Goal: Task Accomplishment & Management: Use online tool/utility

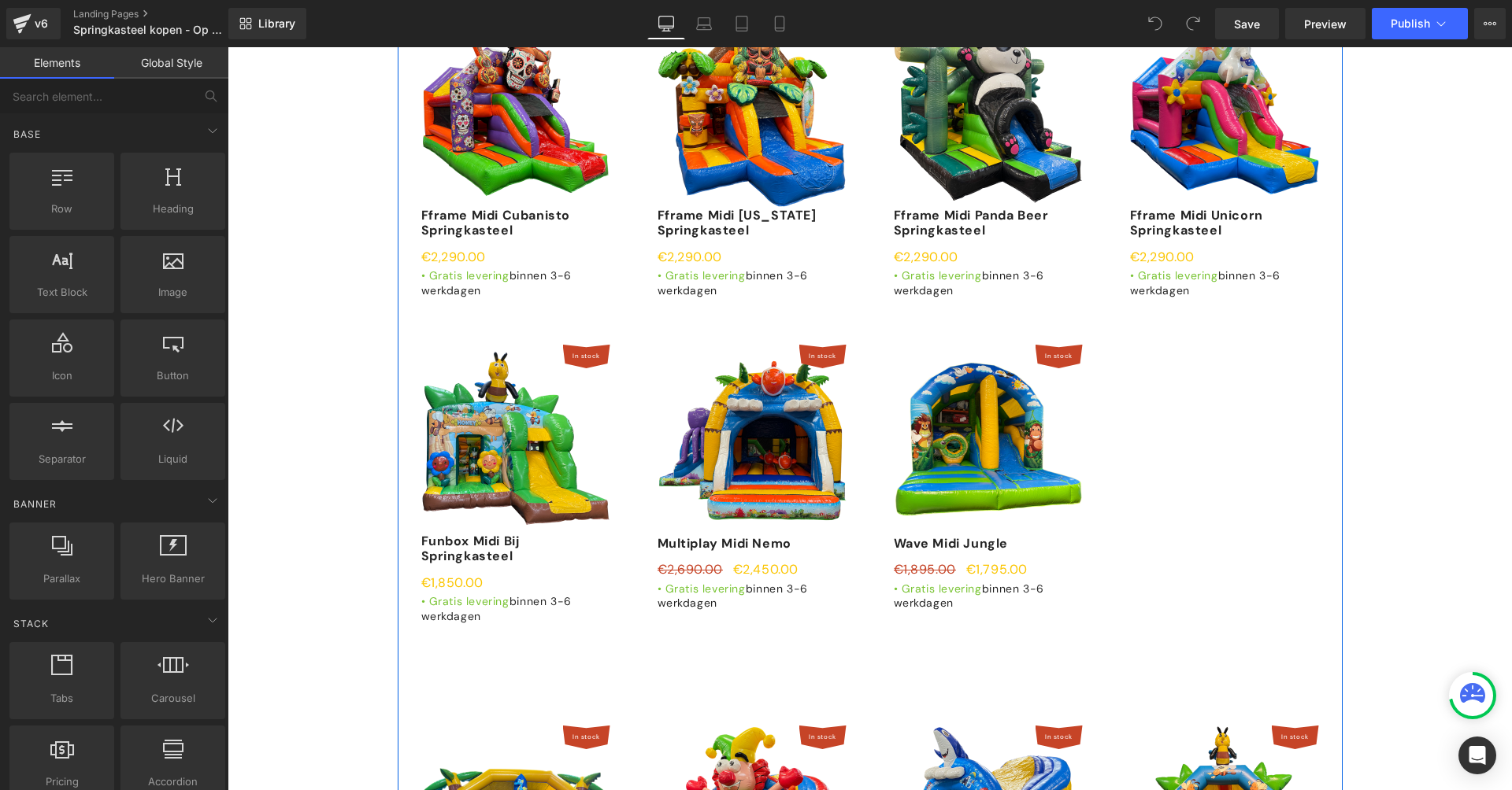
scroll to position [2859, 0]
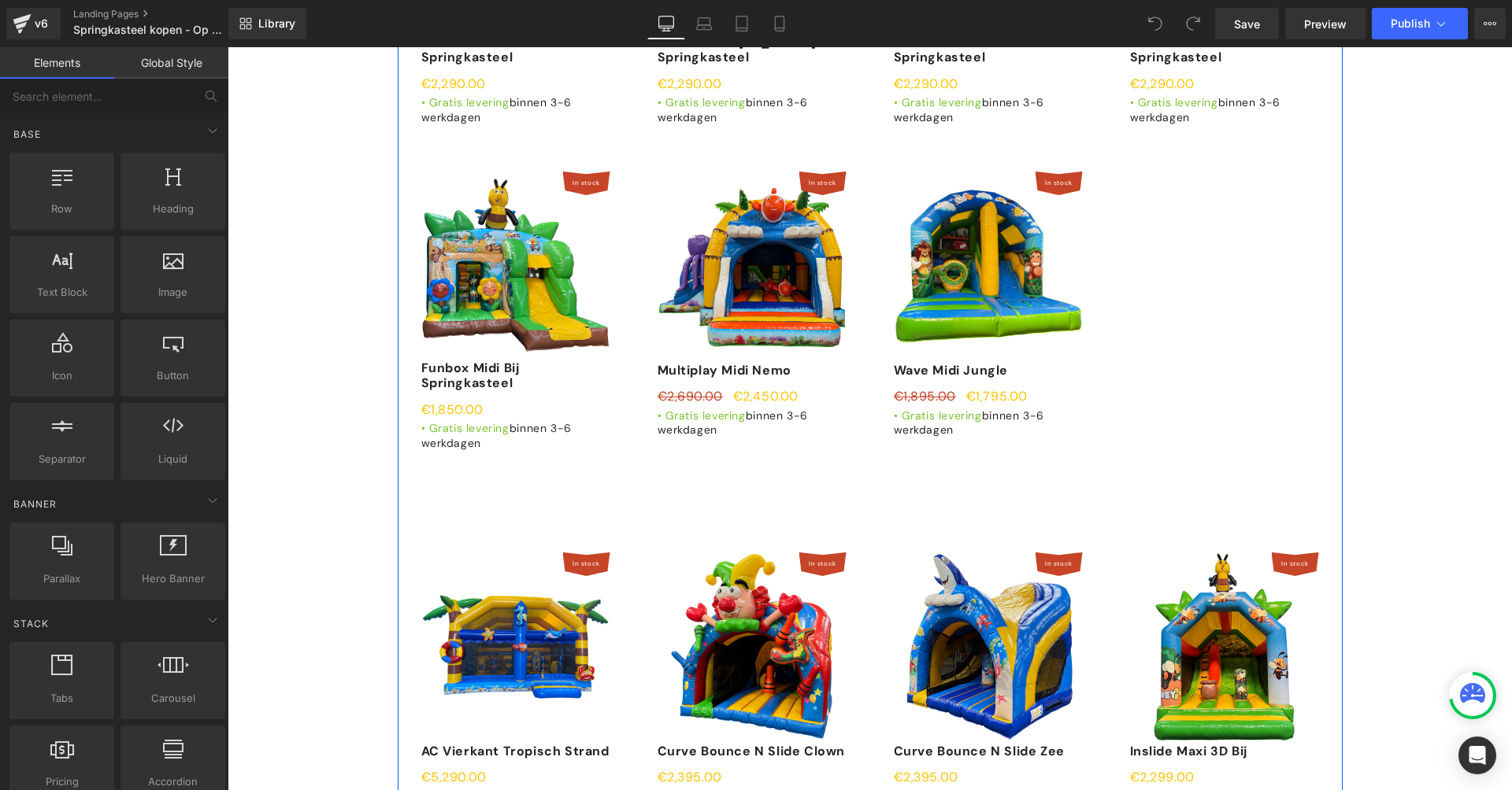
click at [778, 553] on img at bounding box center [752, 647] width 189 height 189
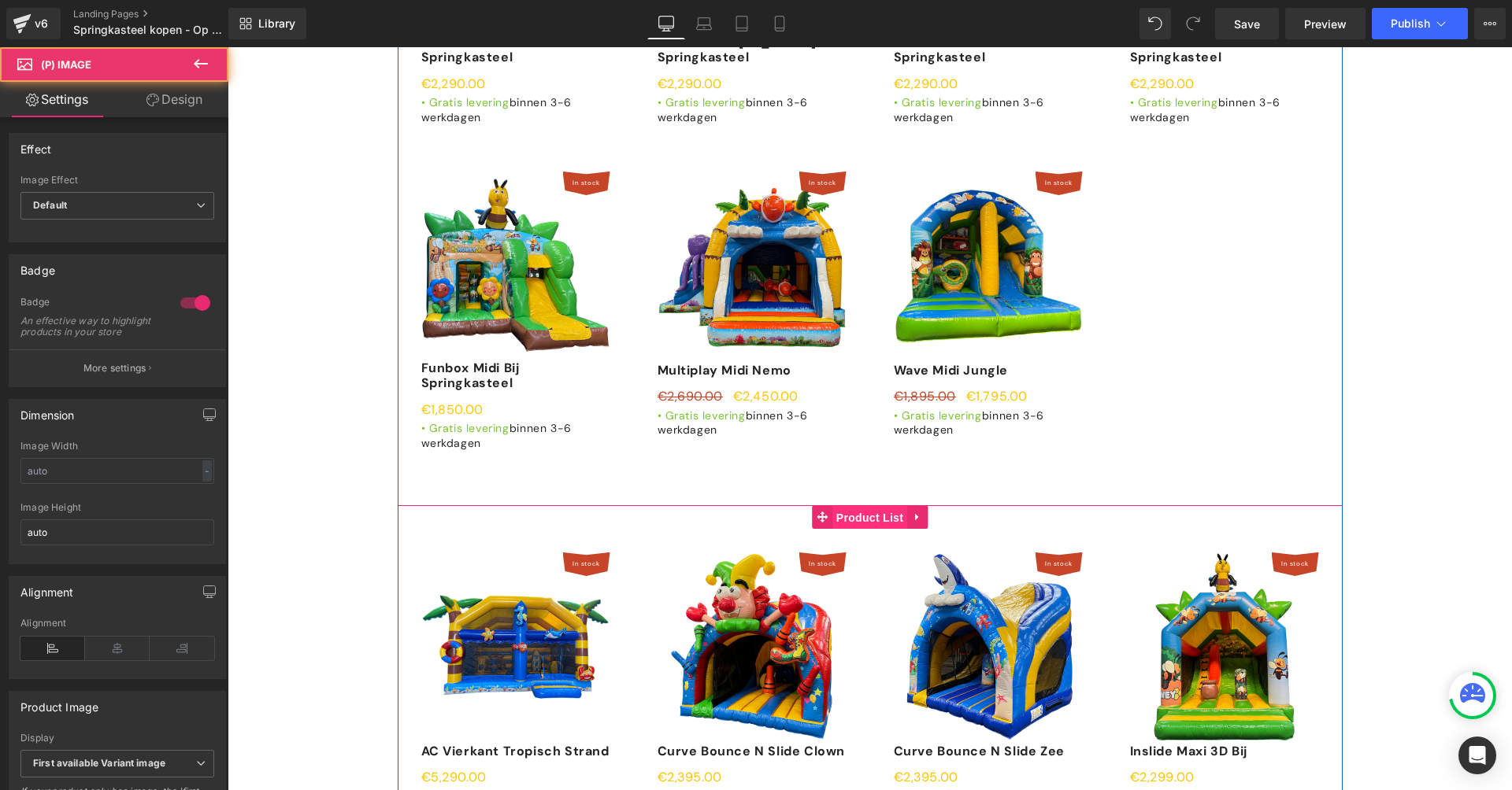
click at [855, 506] on span "Product List" at bounding box center [870, 518] width 75 height 24
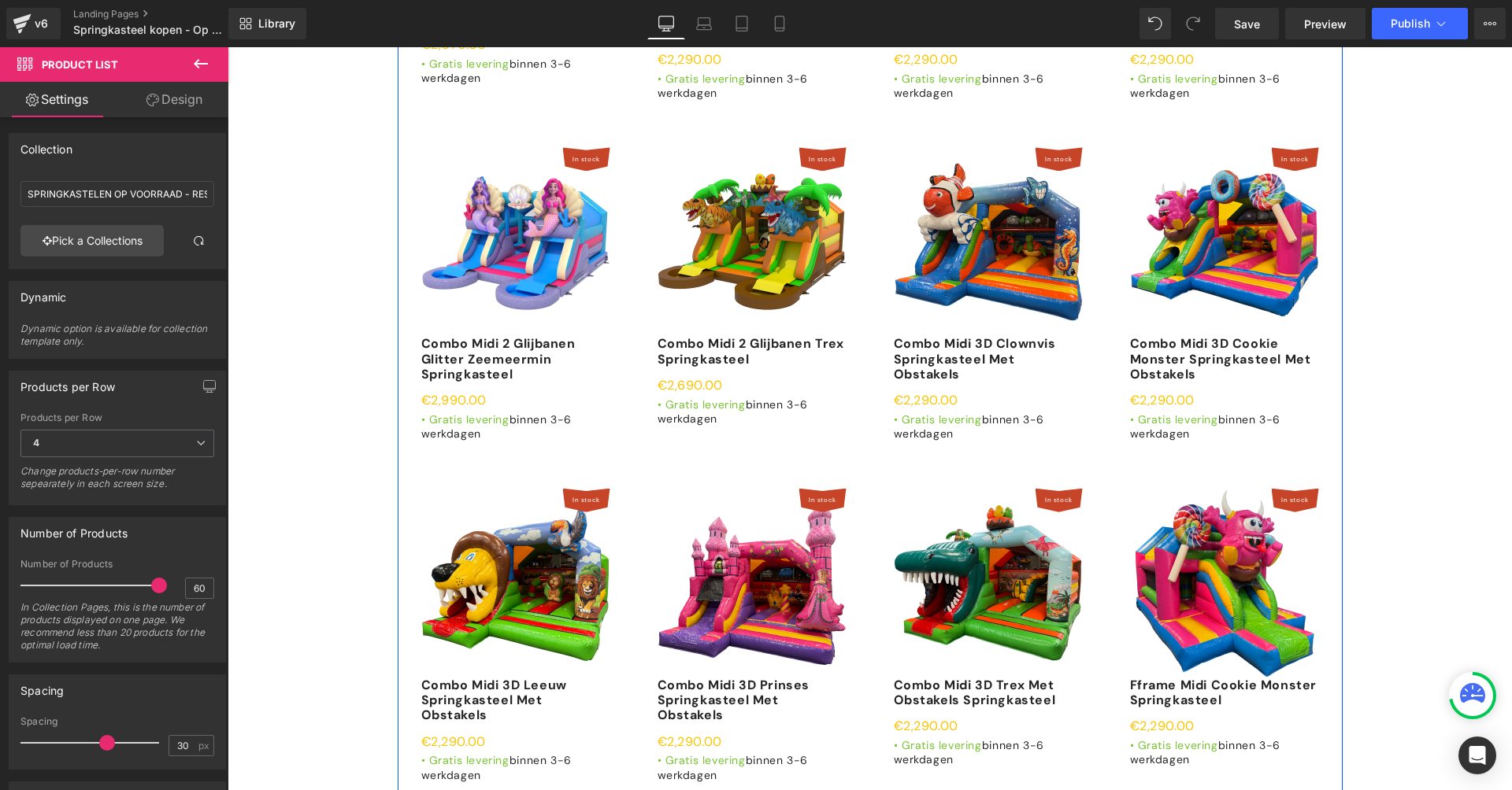
scroll to position [1539, 0]
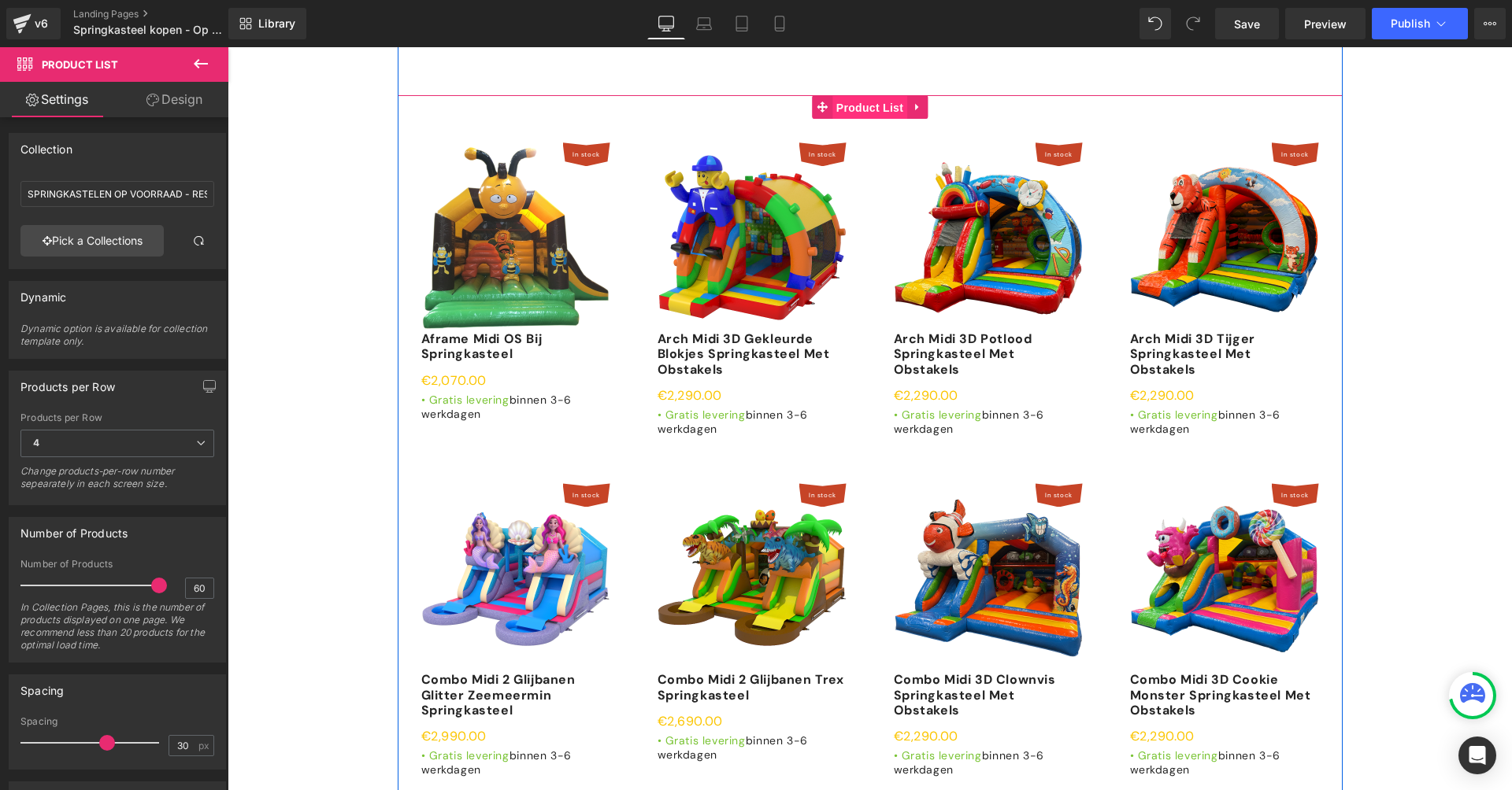
click at [870, 96] on span "Product List" at bounding box center [870, 108] width 75 height 24
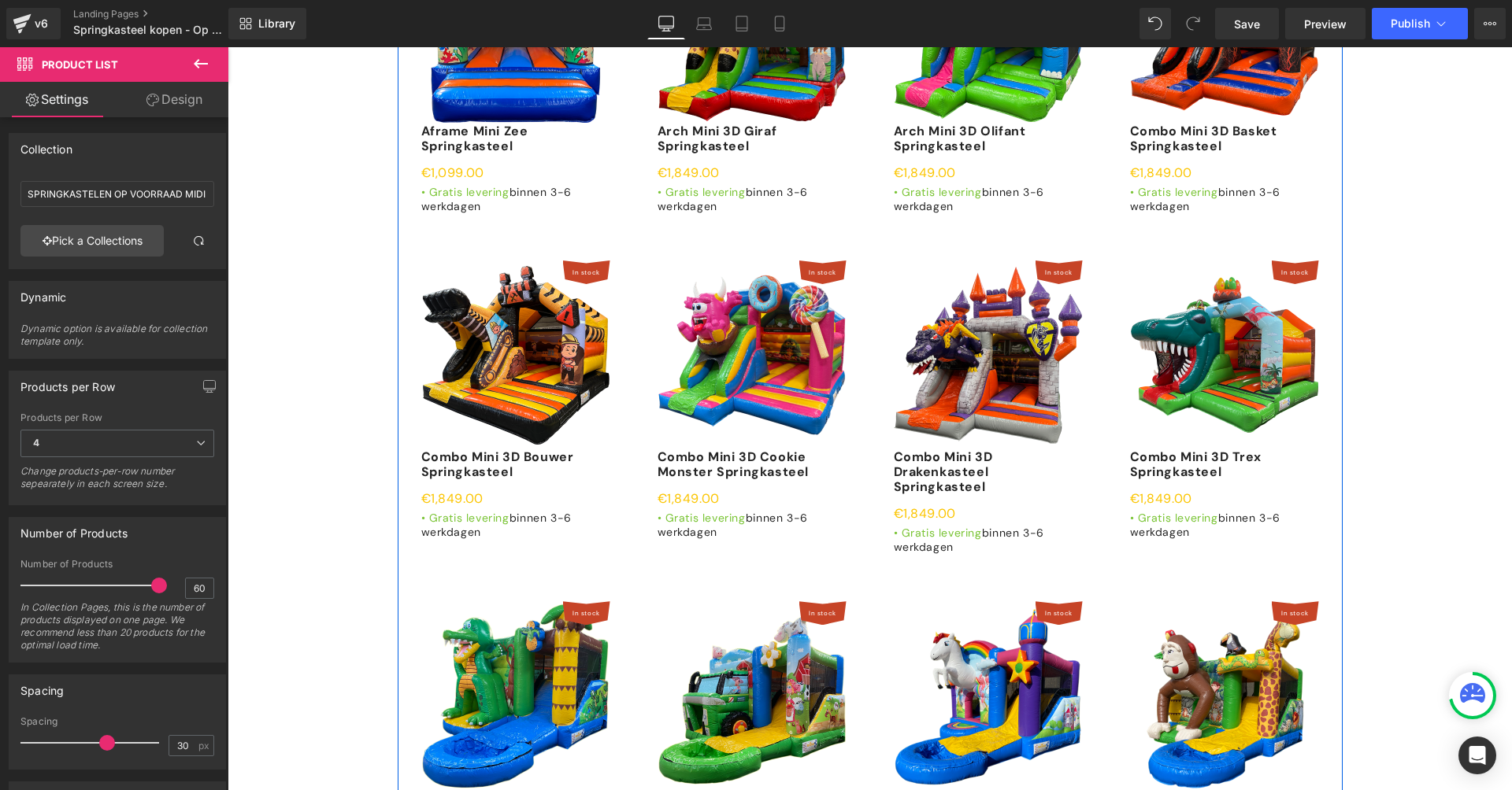
scroll to position [0, 0]
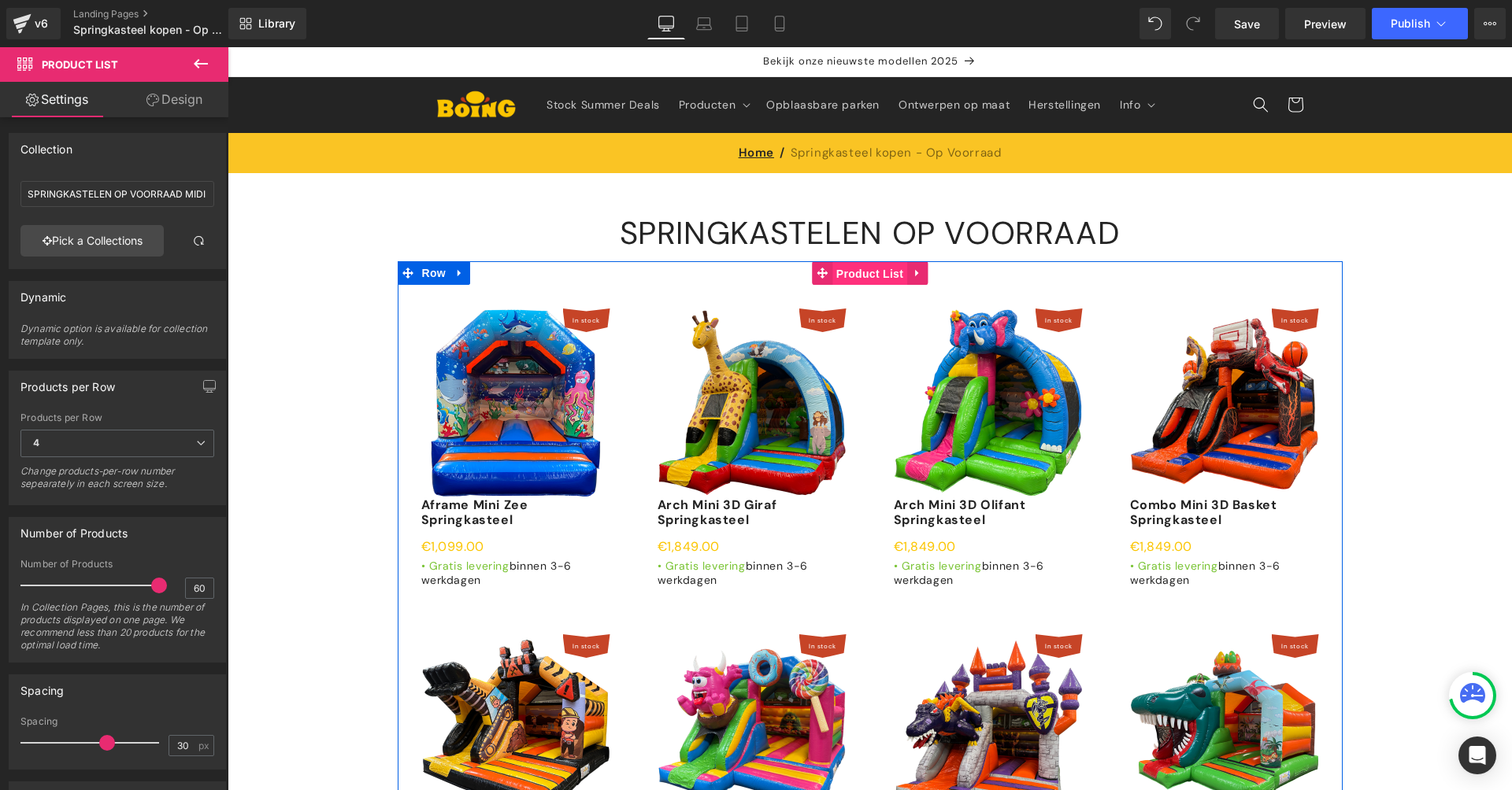
click at [853, 276] on span "Product List" at bounding box center [870, 274] width 75 height 24
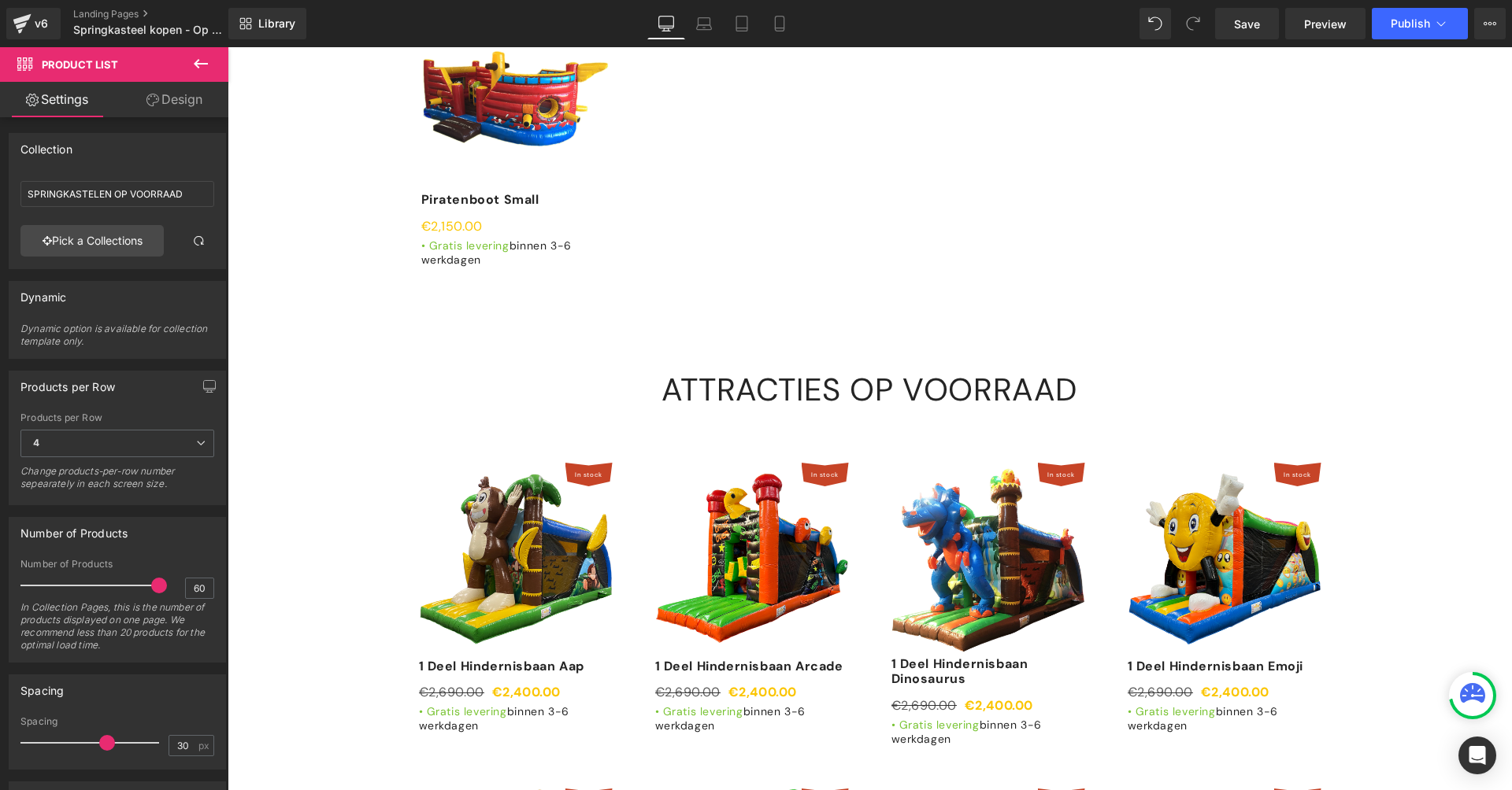
scroll to position [4410, 0]
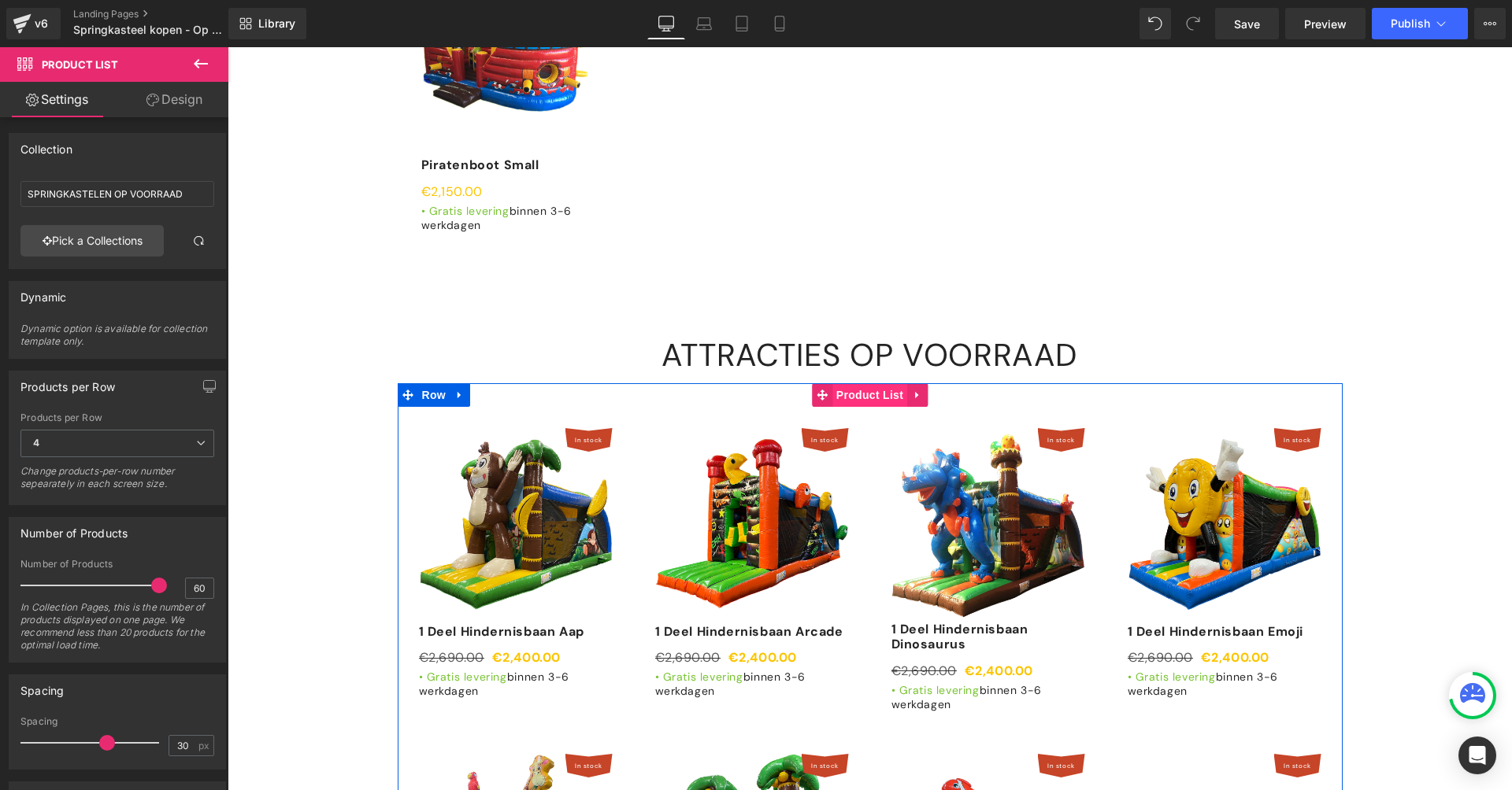
click at [869, 384] on span "Product List" at bounding box center [870, 395] width 75 height 24
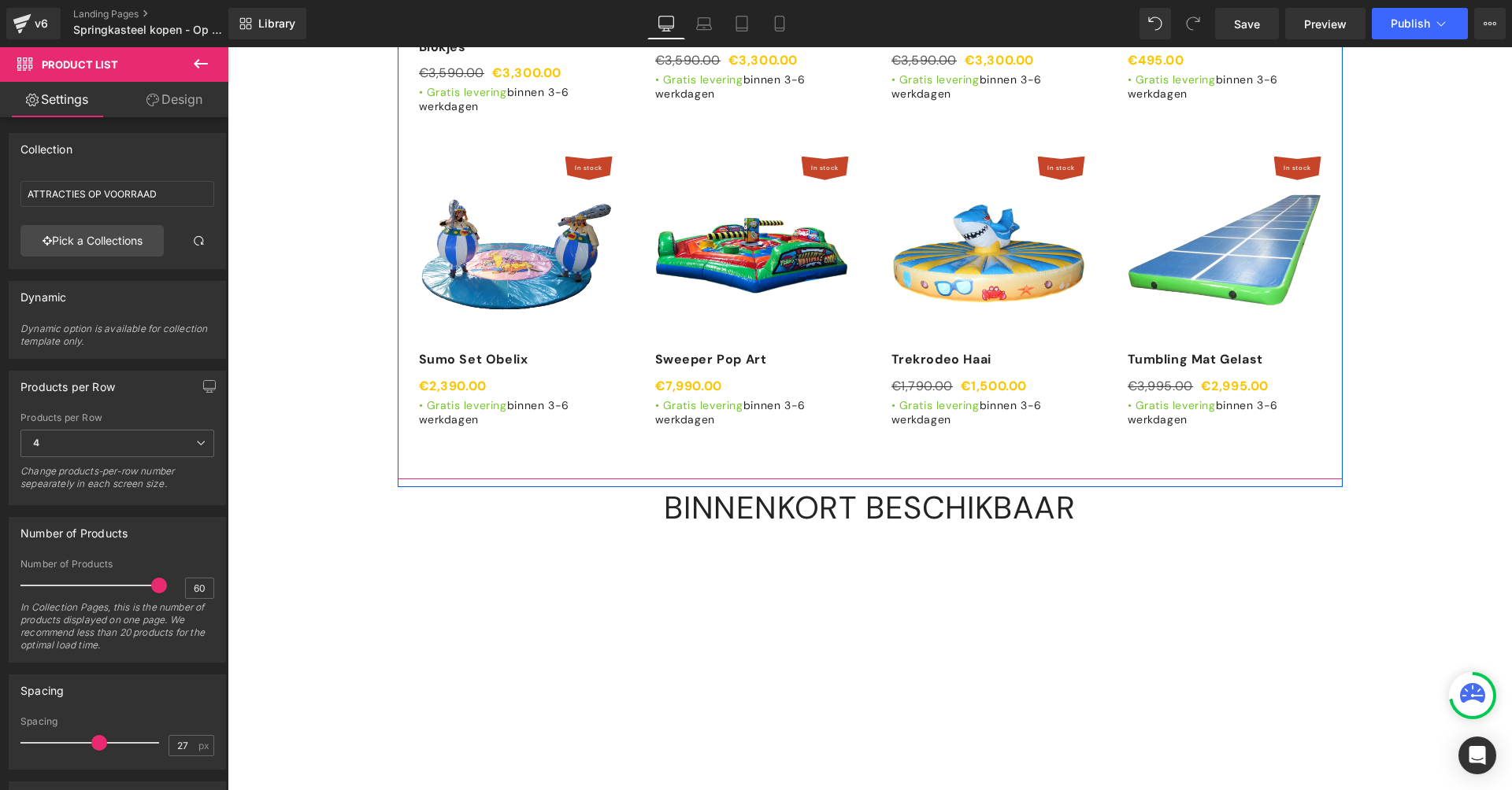
scroll to position [7793, 0]
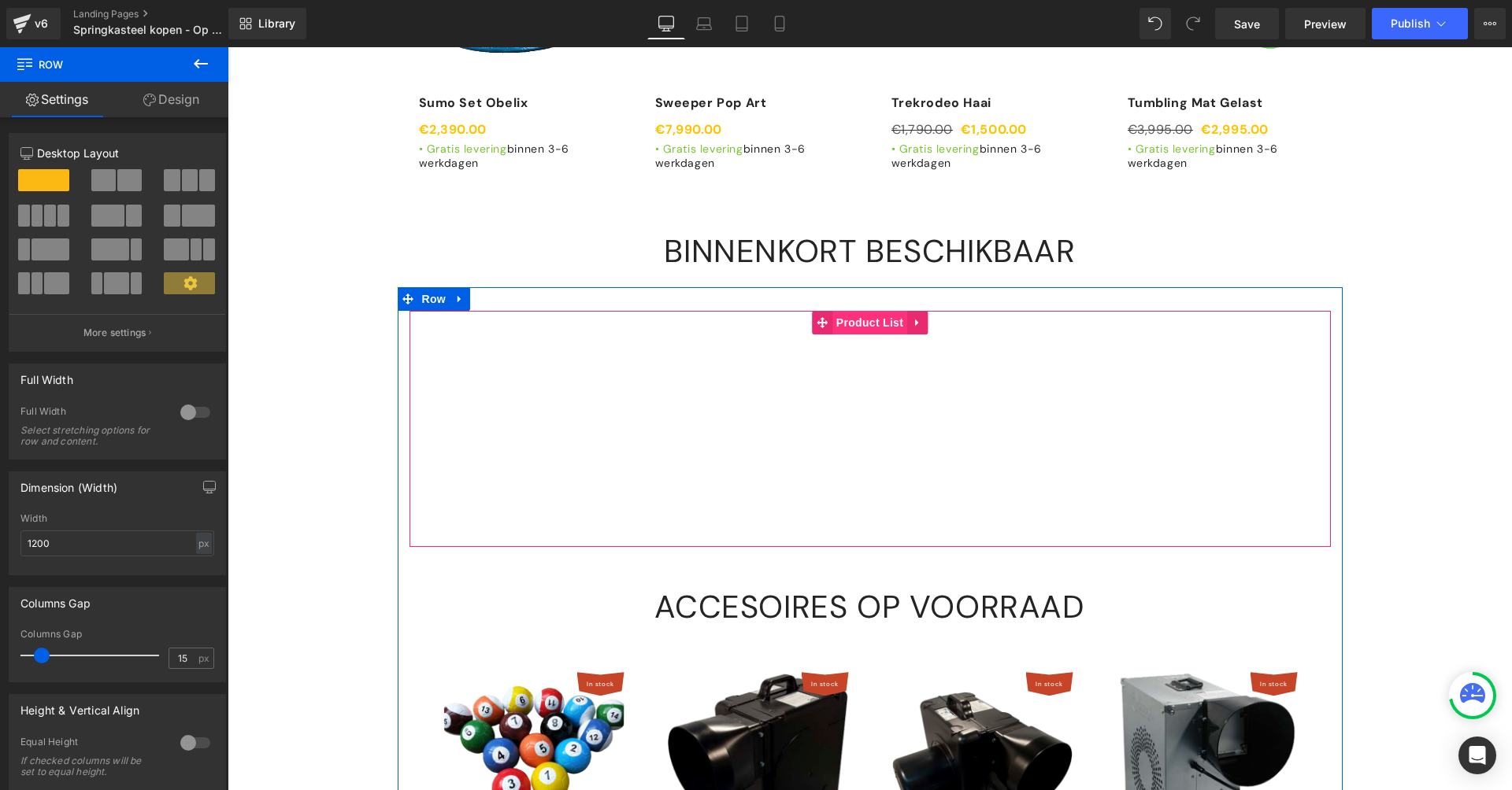
click at [859, 311] on span "Product List" at bounding box center [870, 323] width 75 height 24
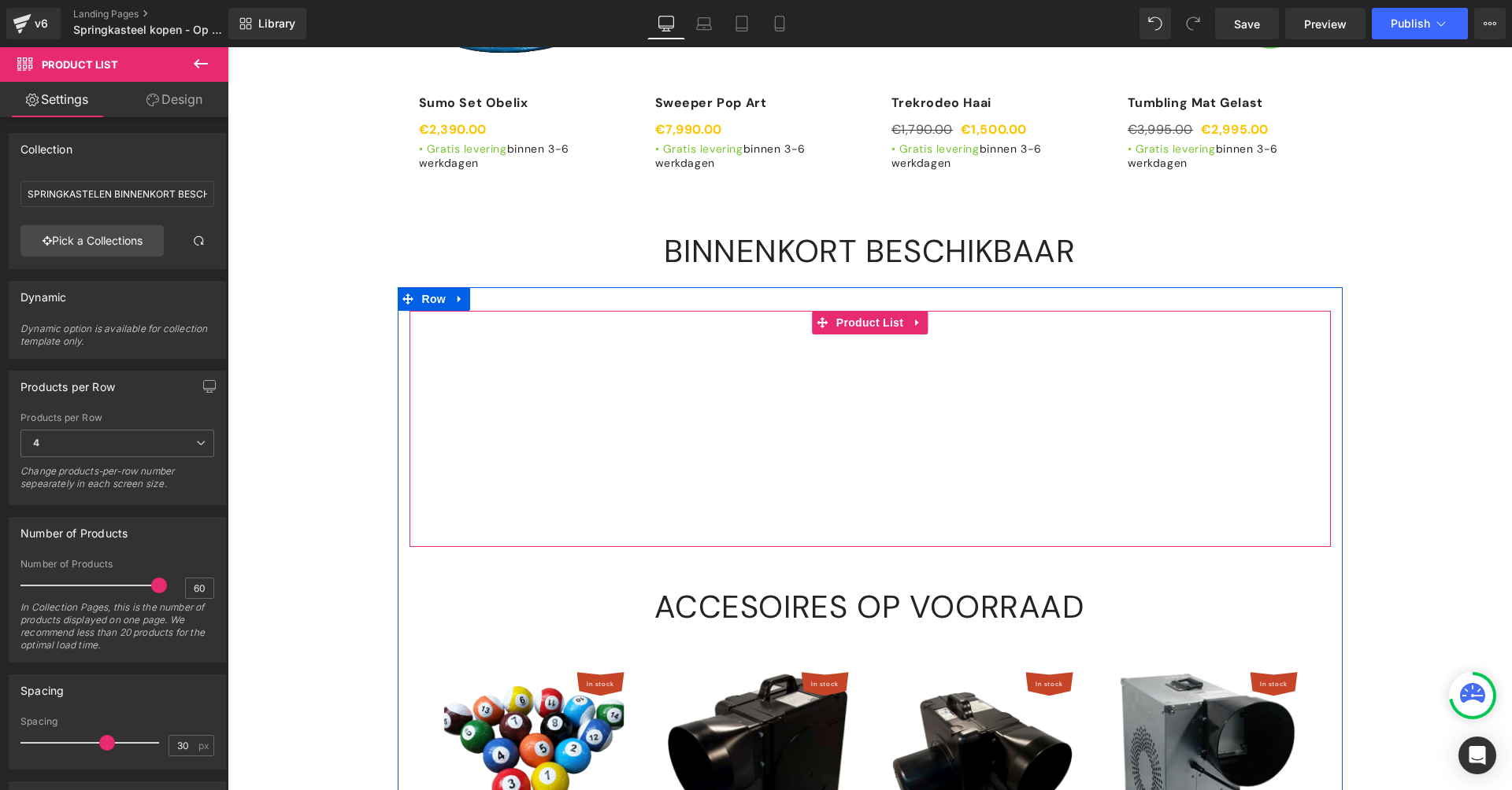
scroll to position [7815, 0]
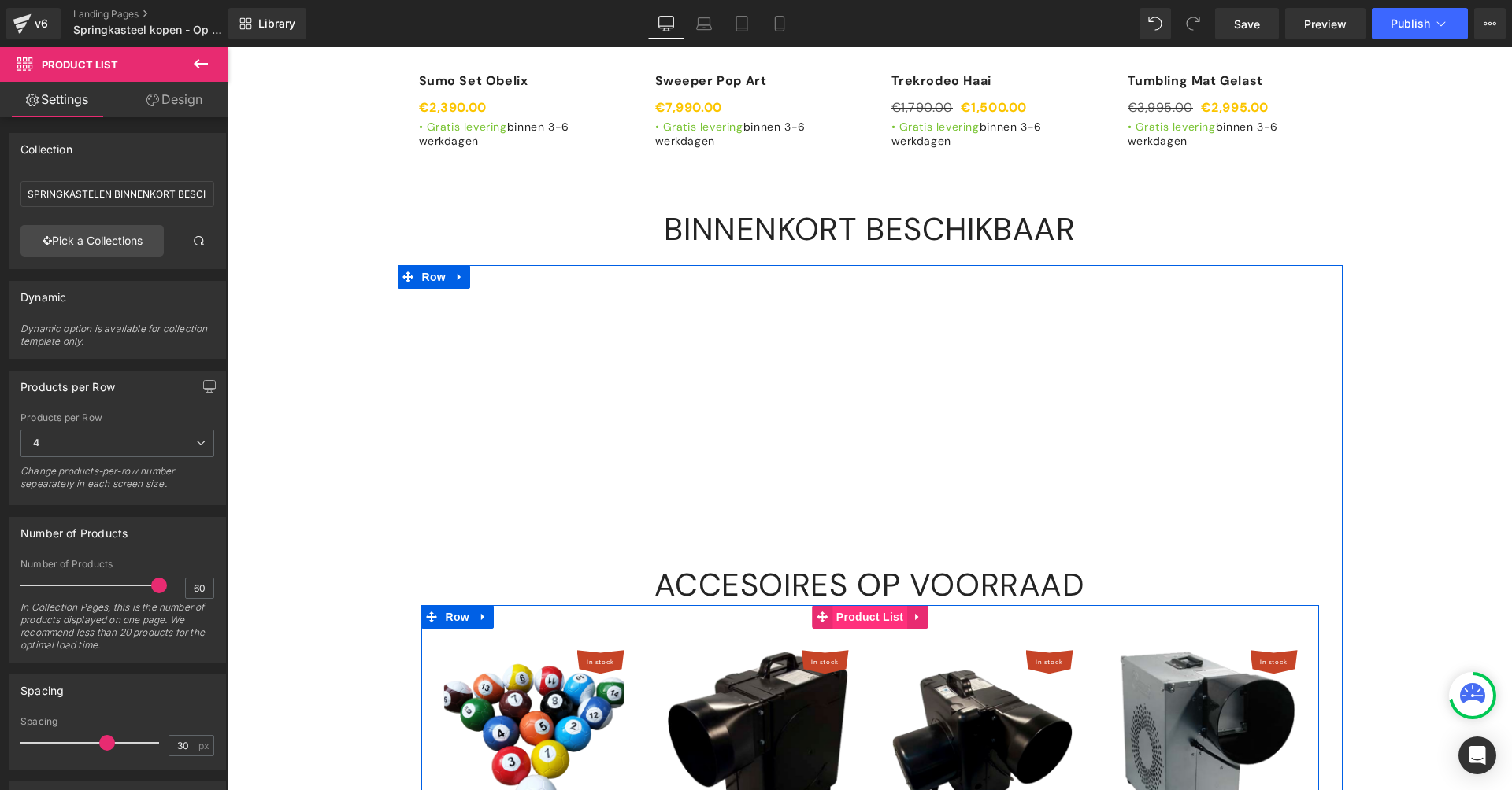
click at [871, 605] on span "Product List" at bounding box center [870, 617] width 75 height 24
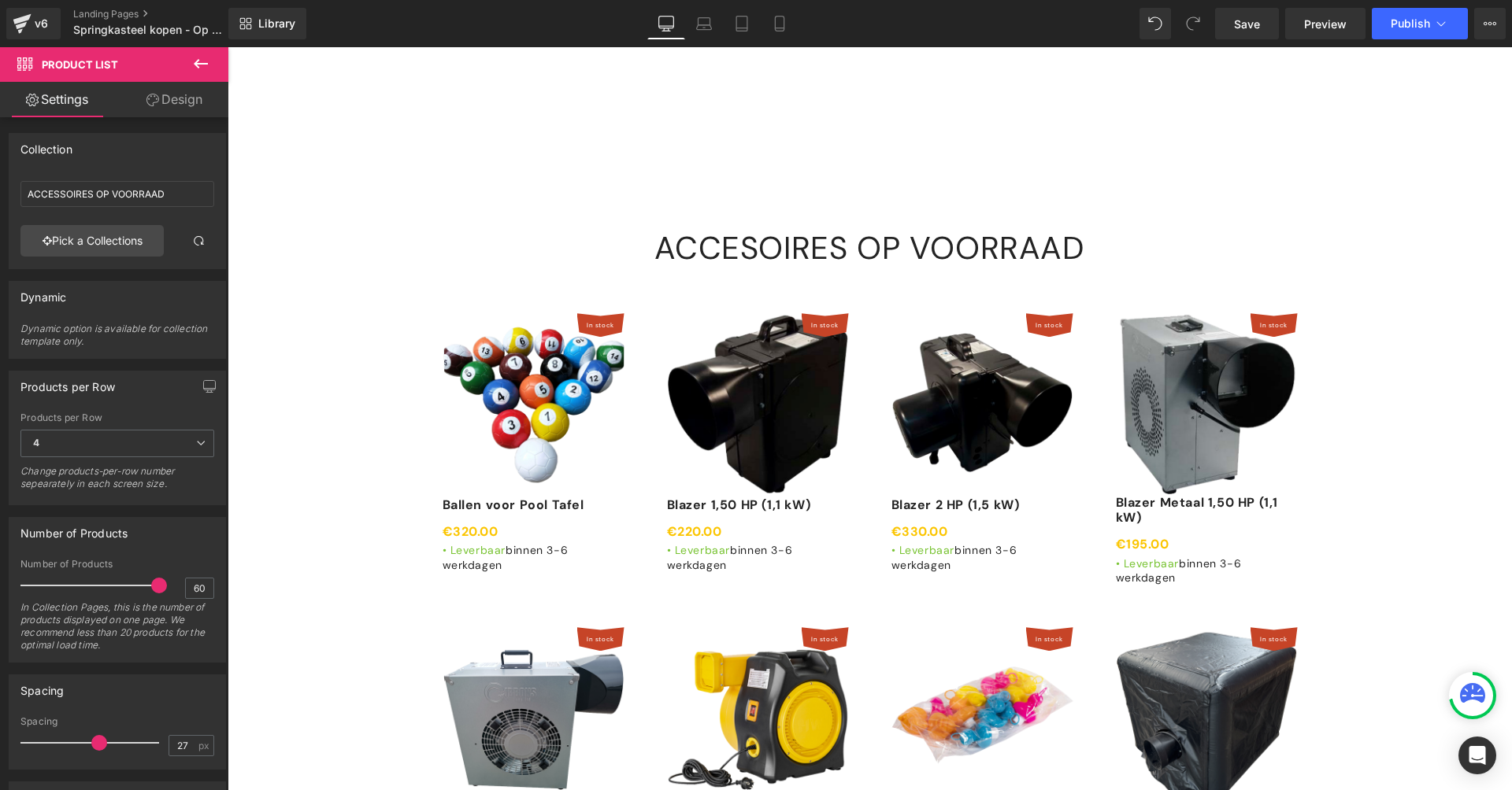
scroll to position [7766, 0]
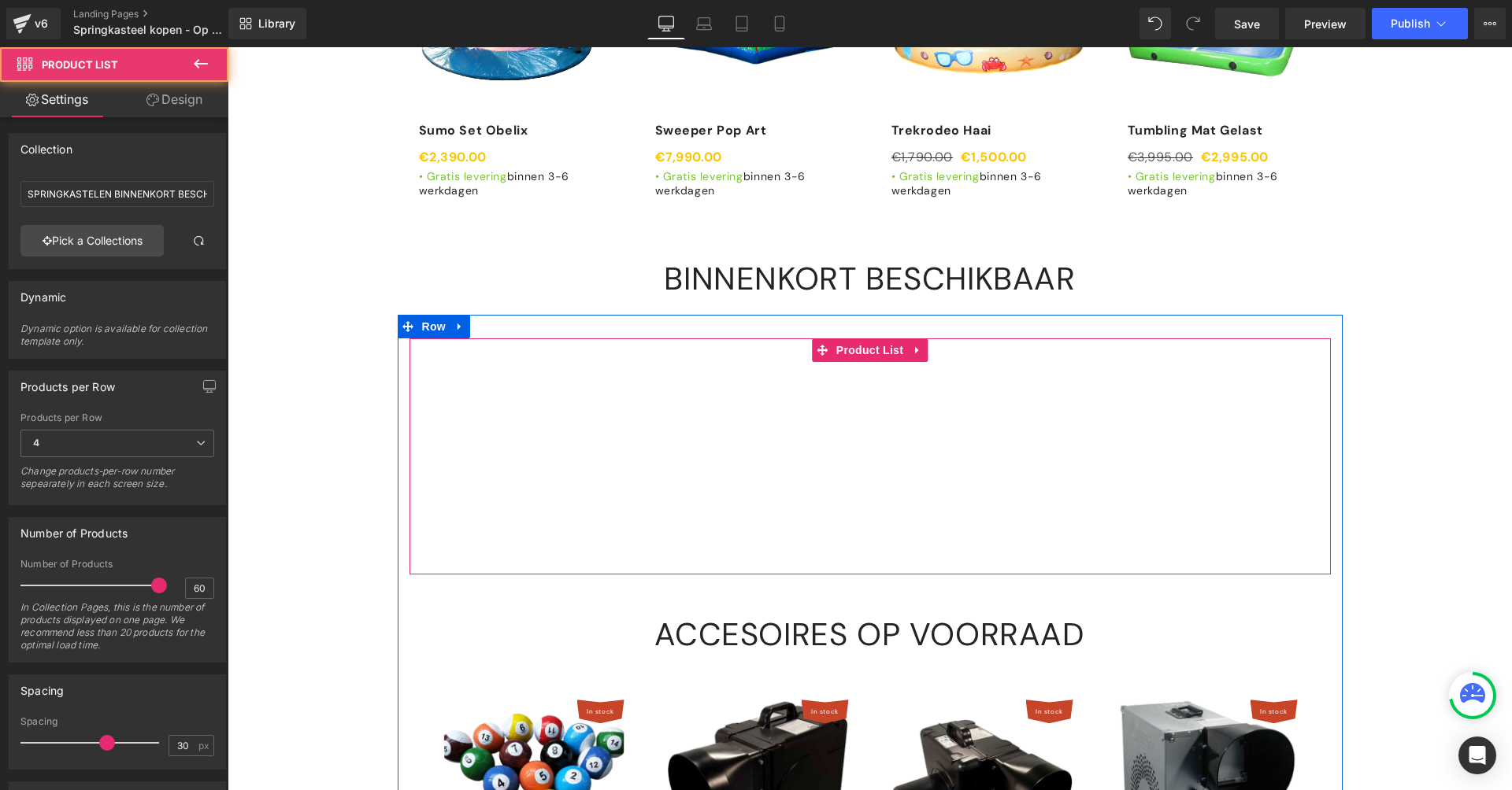
click at [770, 409] on div "Products not found. Product List" at bounding box center [870, 457] width 921 height 236
click at [762, 383] on div "Products not found. Product List" at bounding box center [870, 457] width 921 height 236
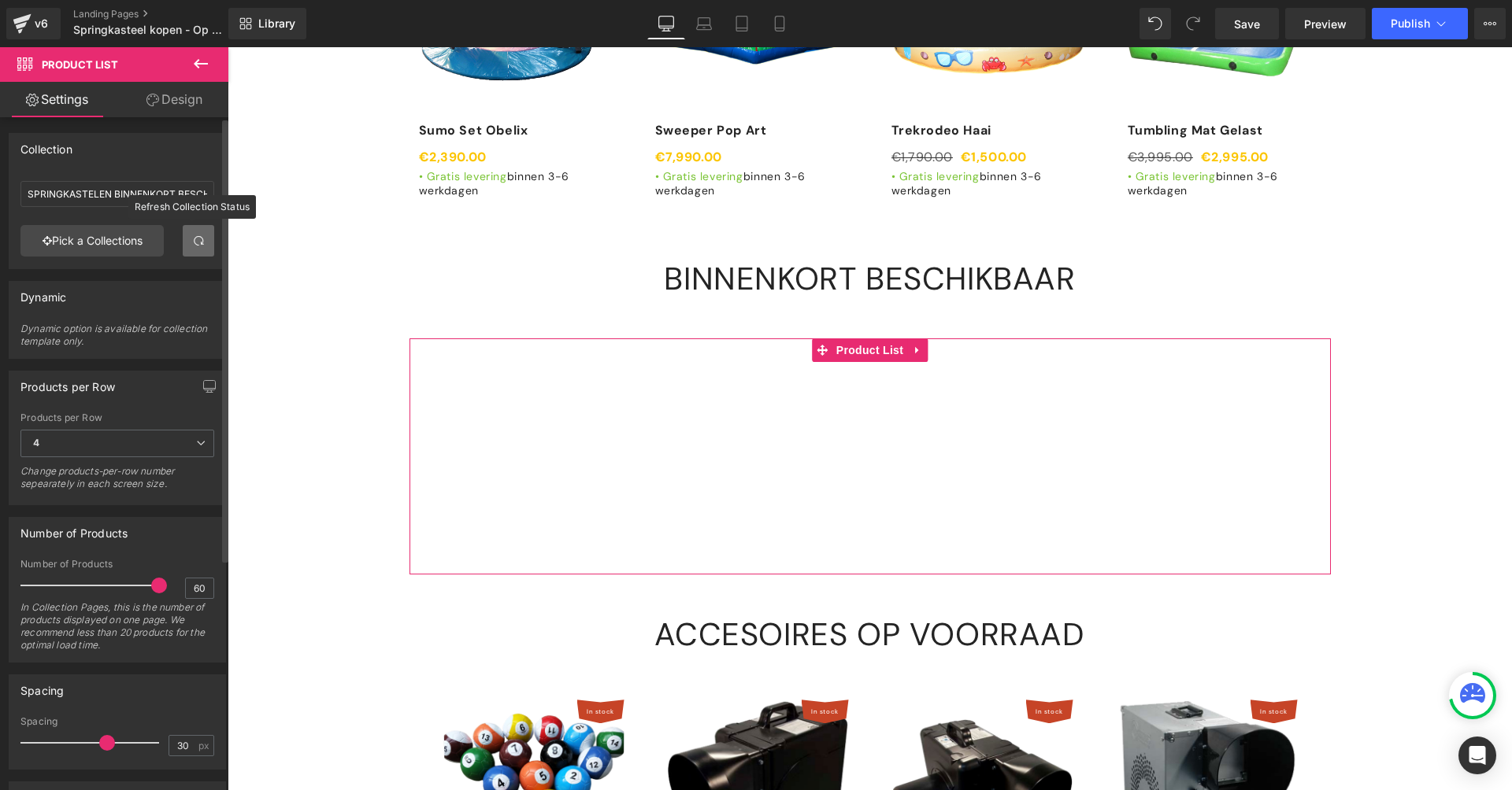
click at [196, 237] on span at bounding box center [198, 241] width 13 height 13
click at [185, 245] on link at bounding box center [198, 241] width 31 height 31
click at [185, 245] on div "SPRINGKASTELEN BINNENKORT BESCHIKBAAR SPRINGKASTELEN BINNENKORT BESCHIKBAAR Pic…" at bounding box center [117, 221] width 216 height 94
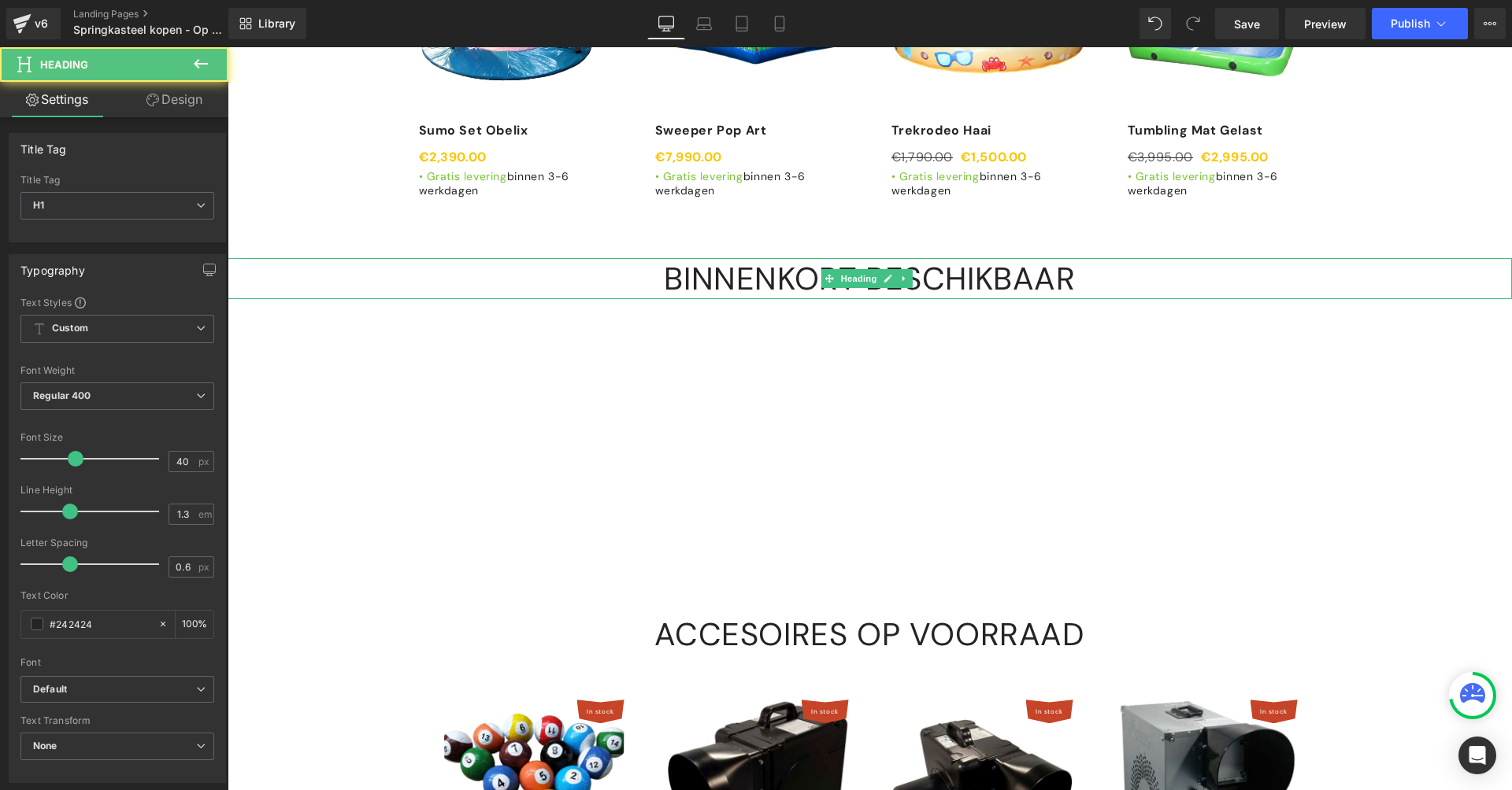
click at [305, 259] on h1 "BINNENKORT BESCHIKBAAR" at bounding box center [869, 279] width 1284 height 41
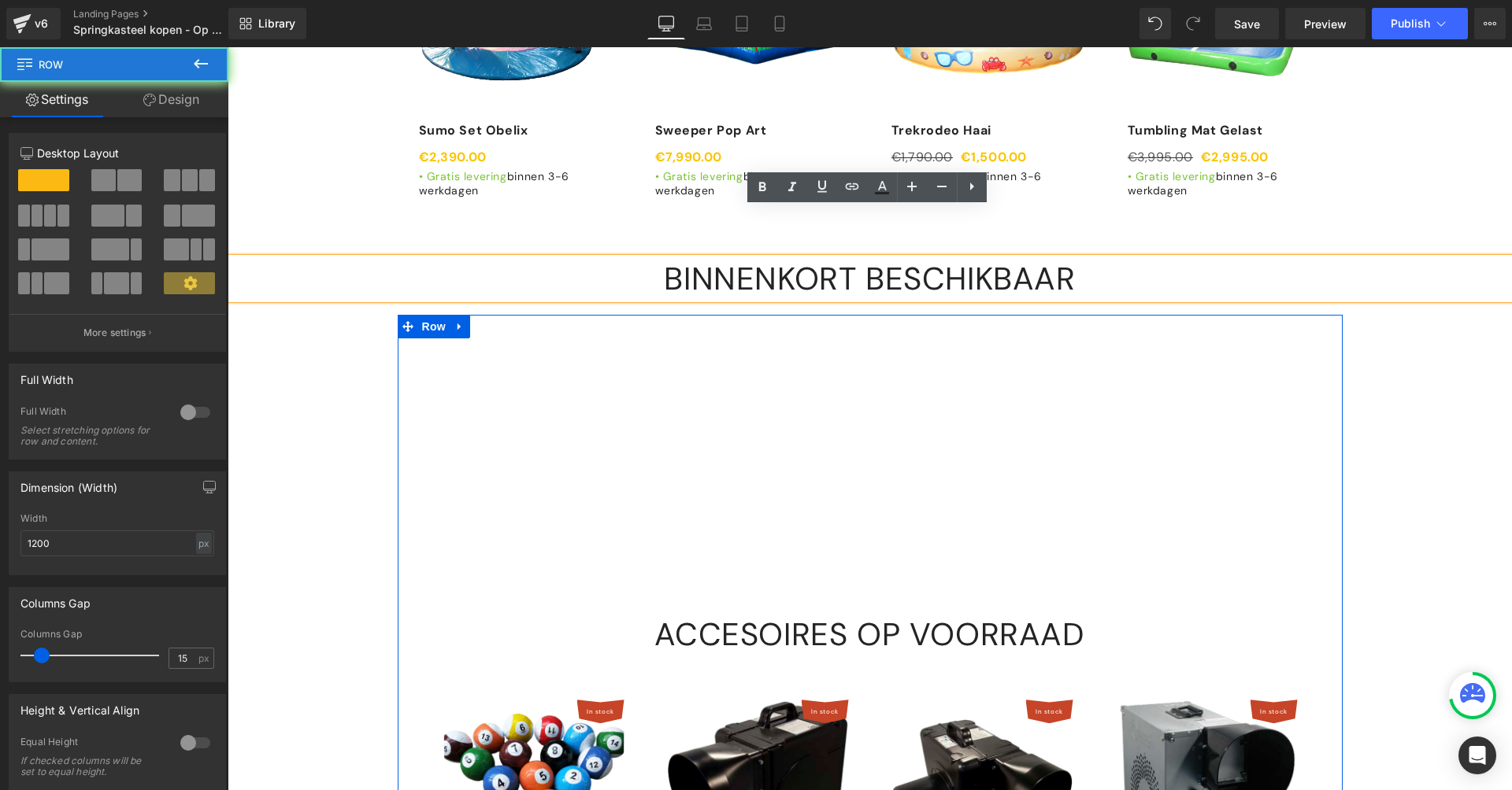
drag, startPoint x: 693, startPoint y: 282, endPoint x: 766, endPoint y: 293, distance: 73.8
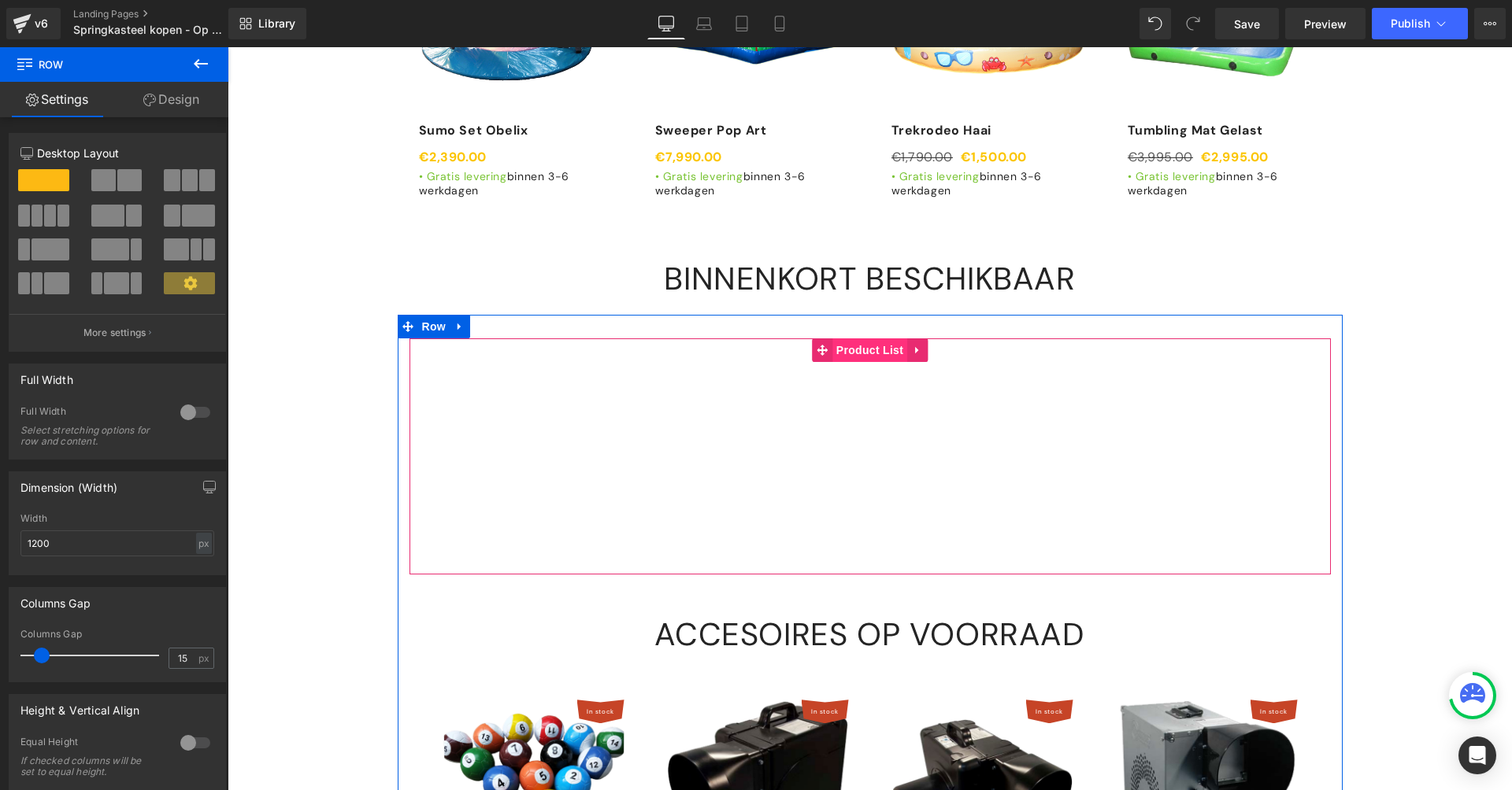
click at [861, 338] on span "Product List" at bounding box center [870, 350] width 75 height 24
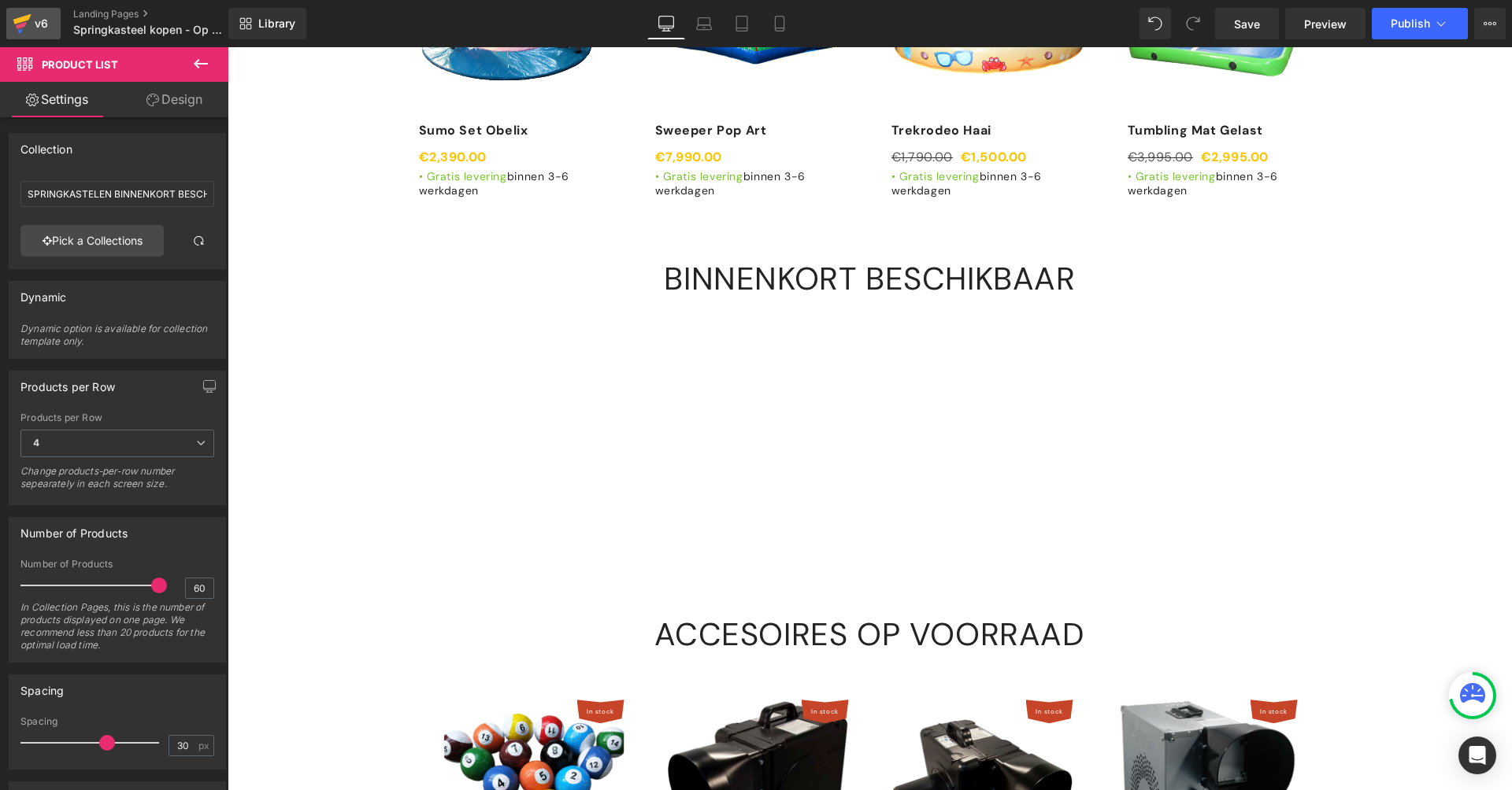
click at [39, 18] on div "v6" at bounding box center [41, 24] width 20 height 20
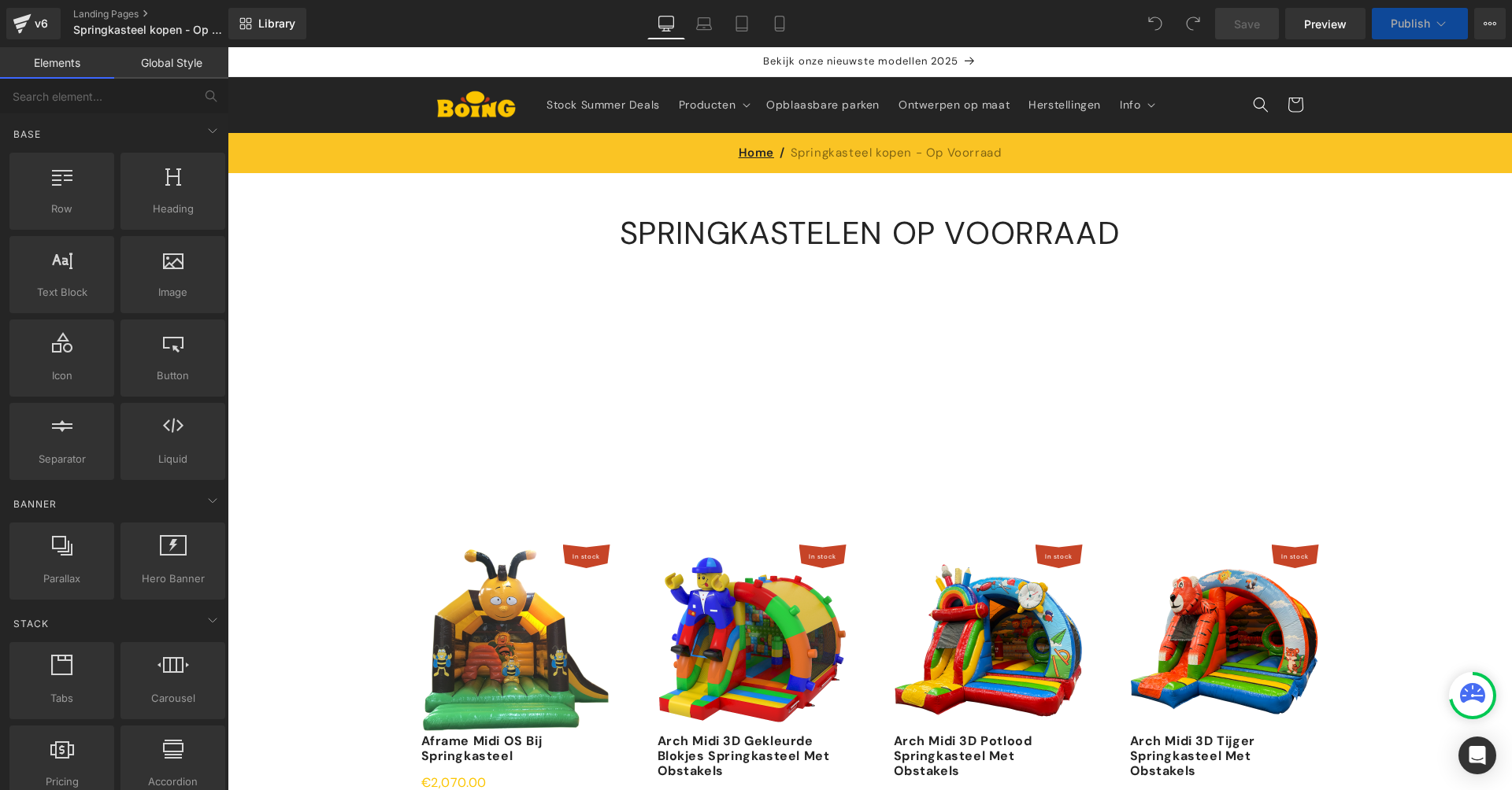
click at [721, 321] on div "{% assign colXsClass = ' gf_col-xs-' %} {% assign cols = 12 | divided_by: 2 %} …" at bounding box center [870, 379] width 945 height 236
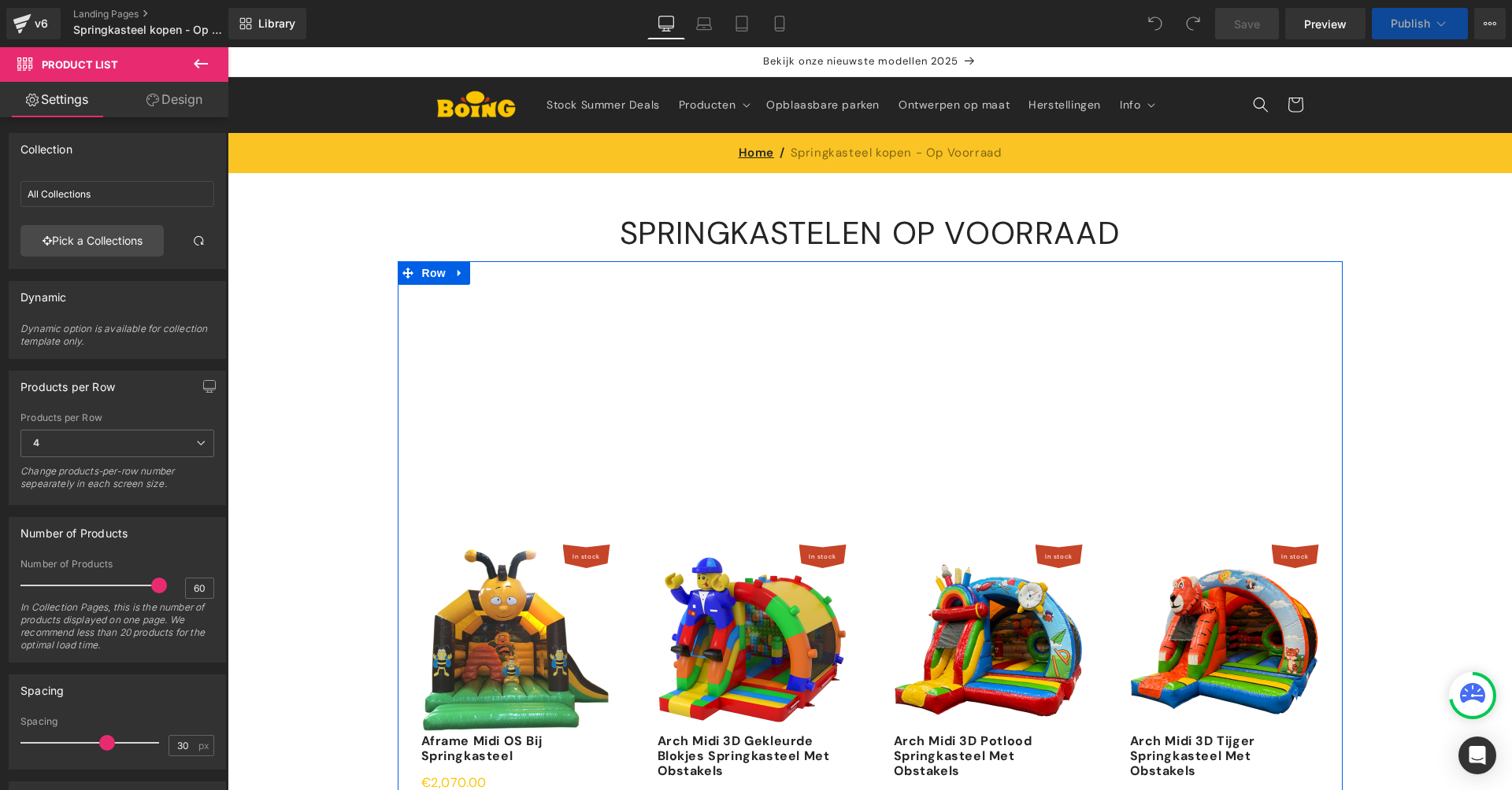
scroll to position [227, 0]
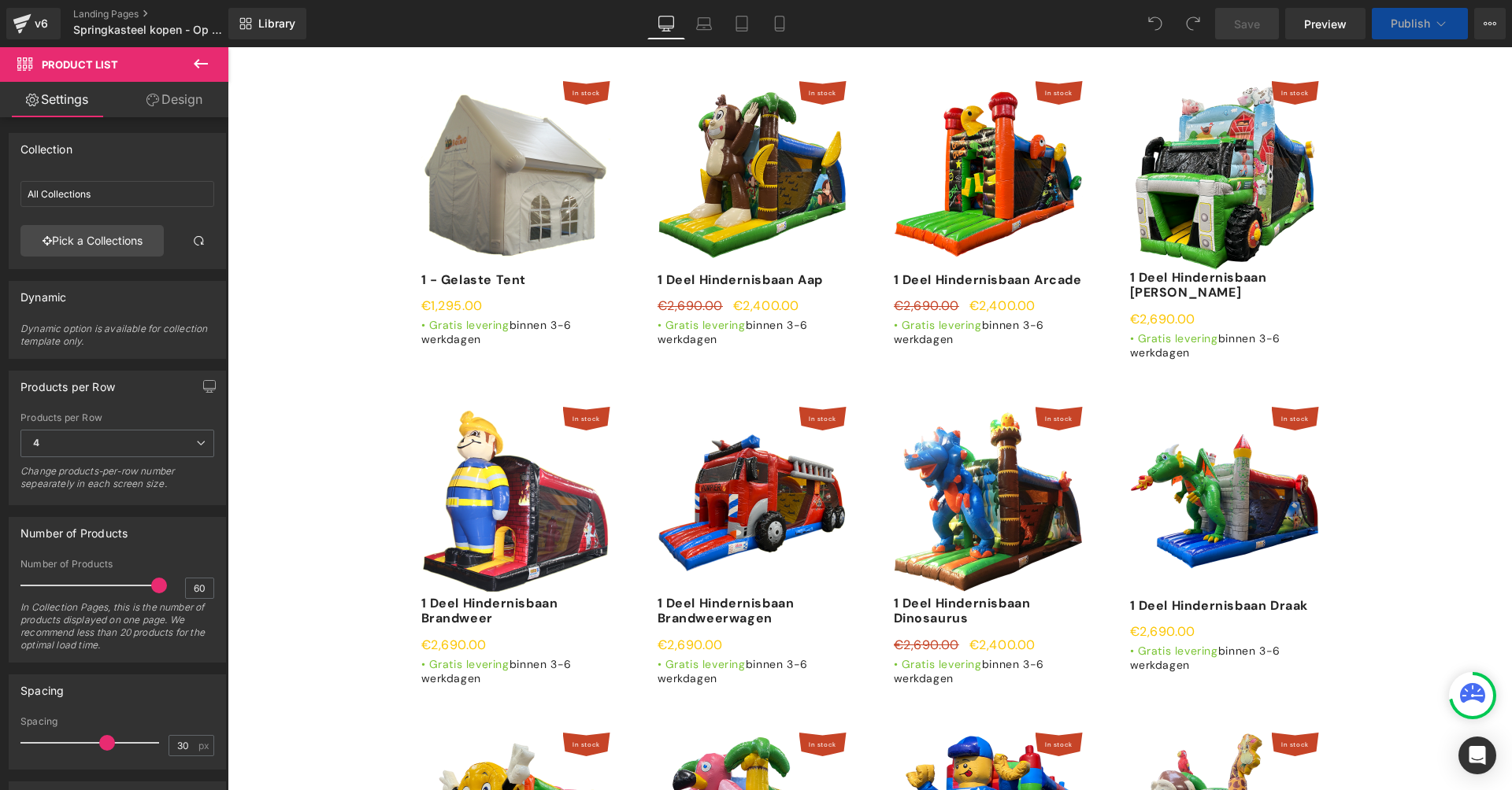
drag, startPoint x: 861, startPoint y: 271, endPoint x: 862, endPoint y: 346, distance: 75.0
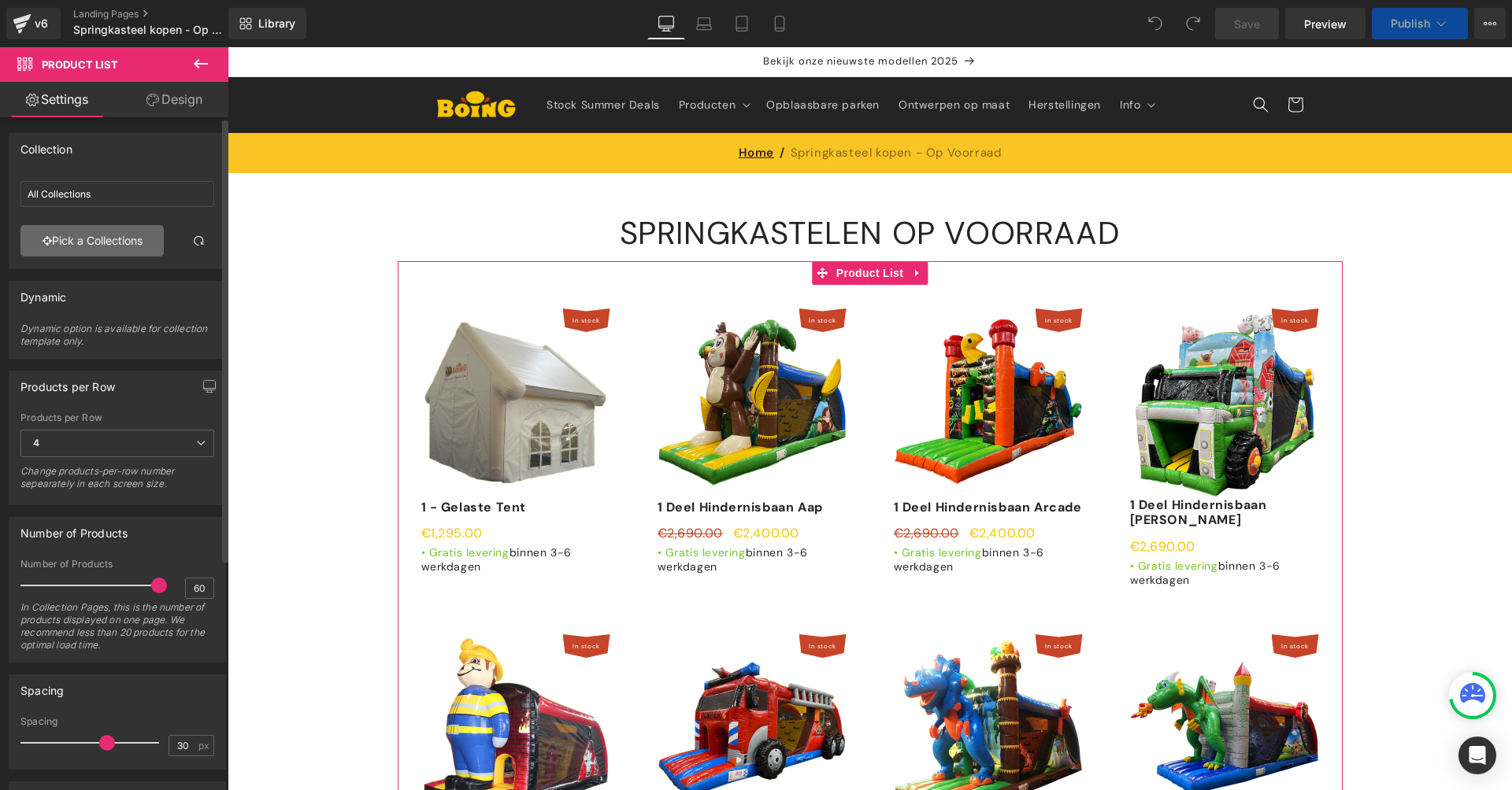
click at [128, 244] on link "Pick a Collections" at bounding box center [92, 241] width 143 height 31
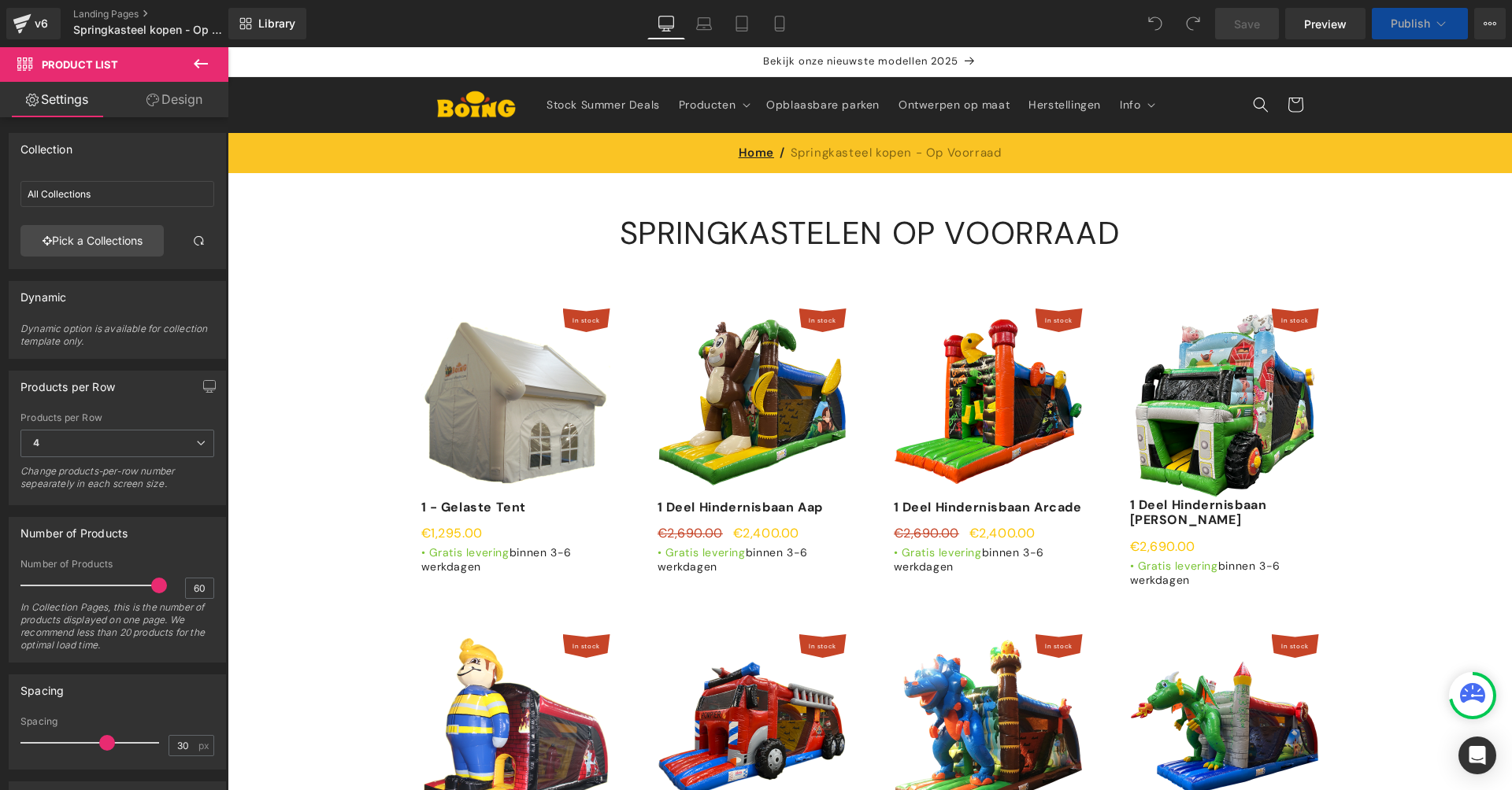
drag, startPoint x: 1106, startPoint y: 324, endPoint x: 792, endPoint y: 131, distance: 368.6
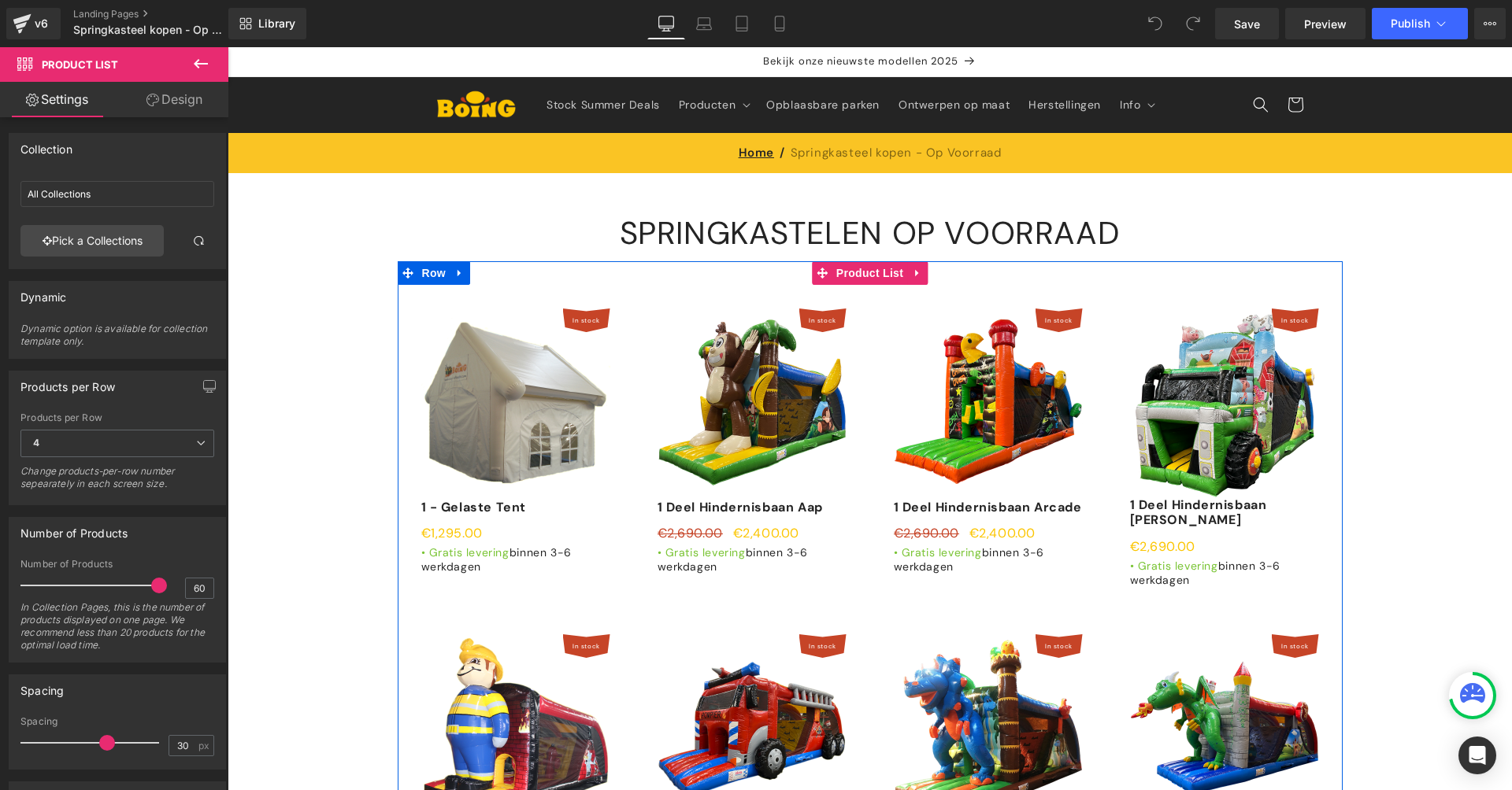
scroll to position [37, 0]
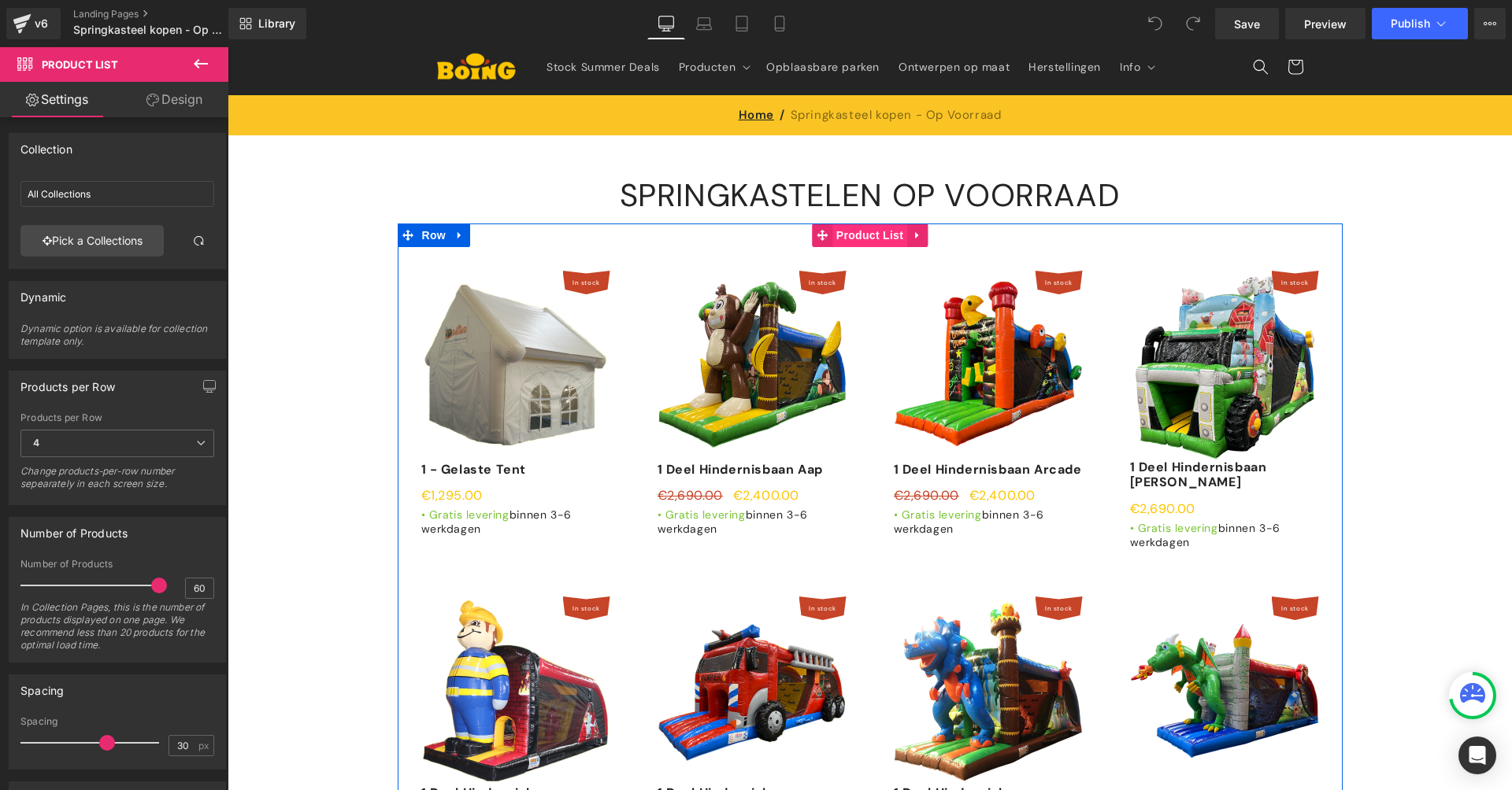
click at [861, 237] on span "Product List" at bounding box center [870, 236] width 75 height 24
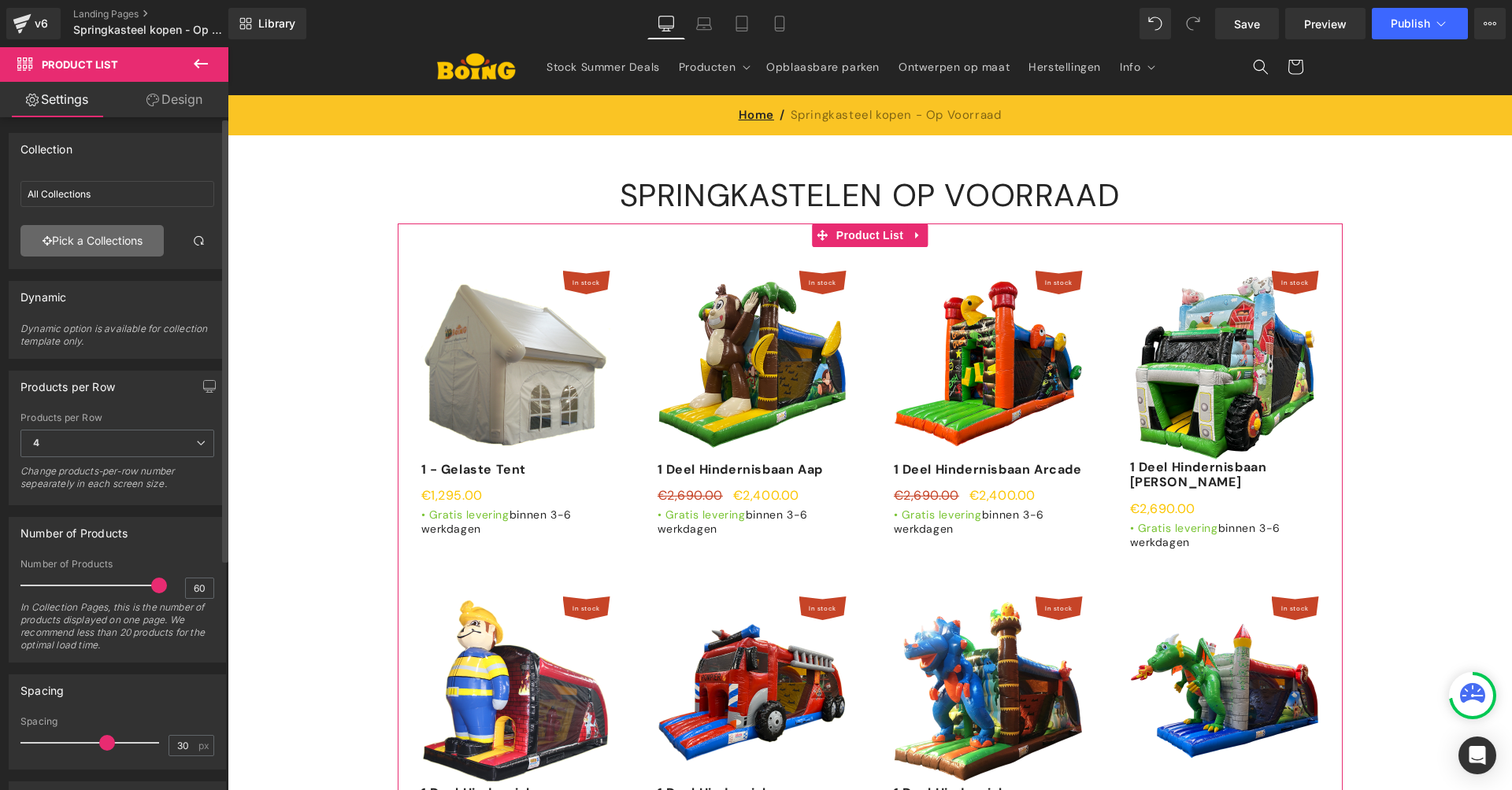
click at [125, 238] on link "Pick a Collections" at bounding box center [92, 241] width 143 height 31
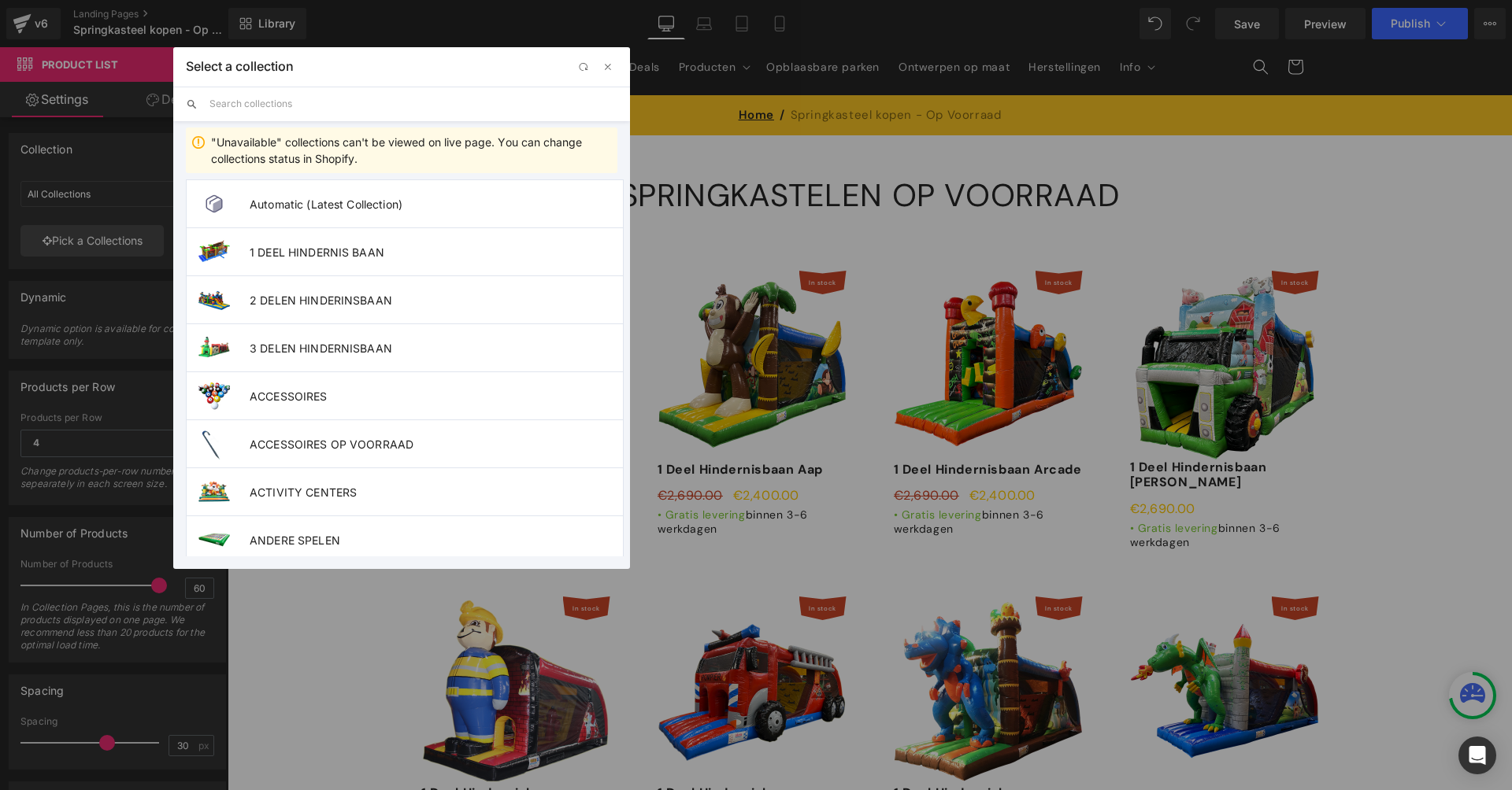
click at [312, 106] on input "text" at bounding box center [413, 104] width 408 height 35
type input "voor"
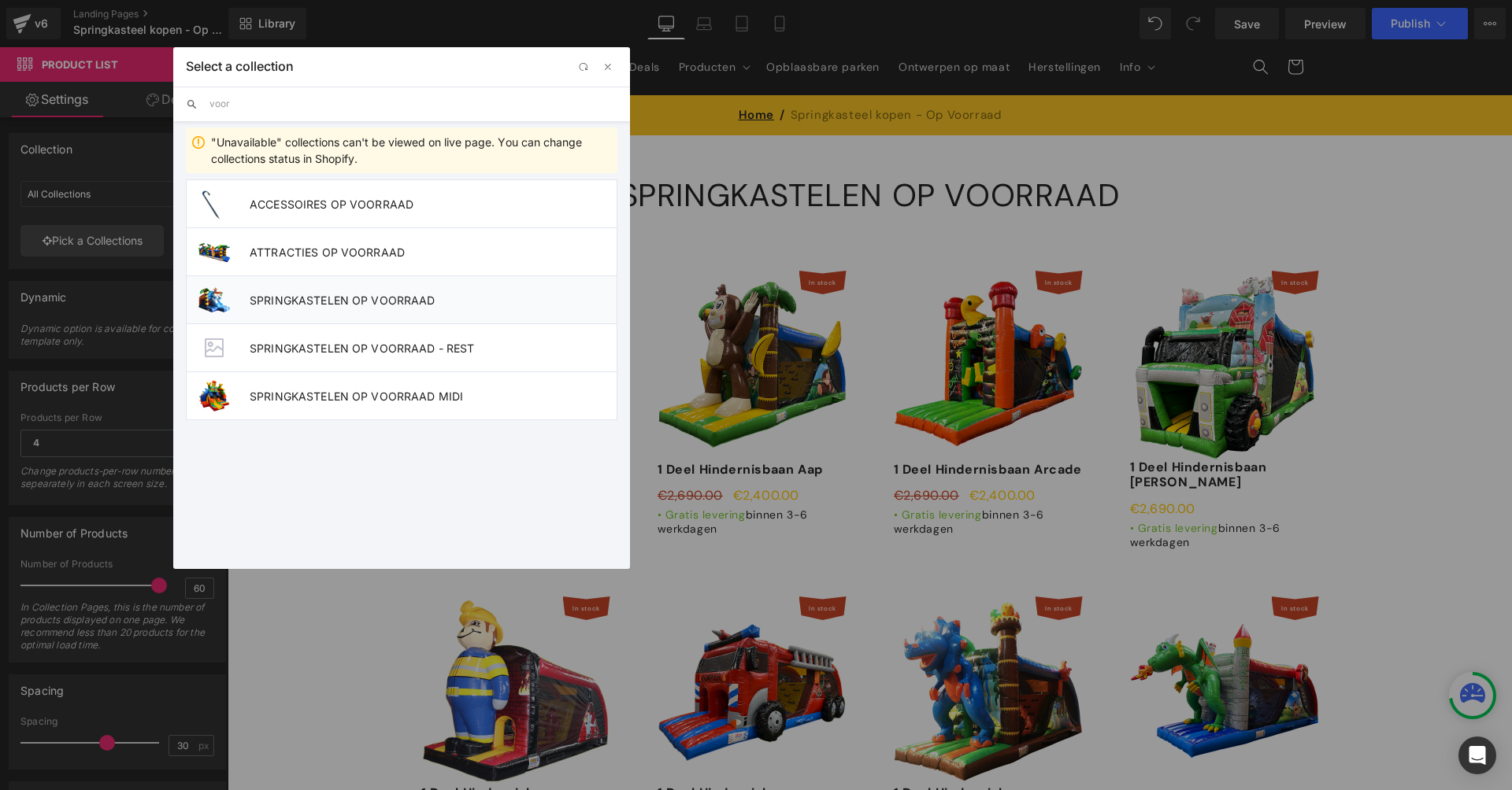
click at [450, 297] on span "SPRINGKASTELEN OP VOORRAAD" at bounding box center [432, 300] width 367 height 14
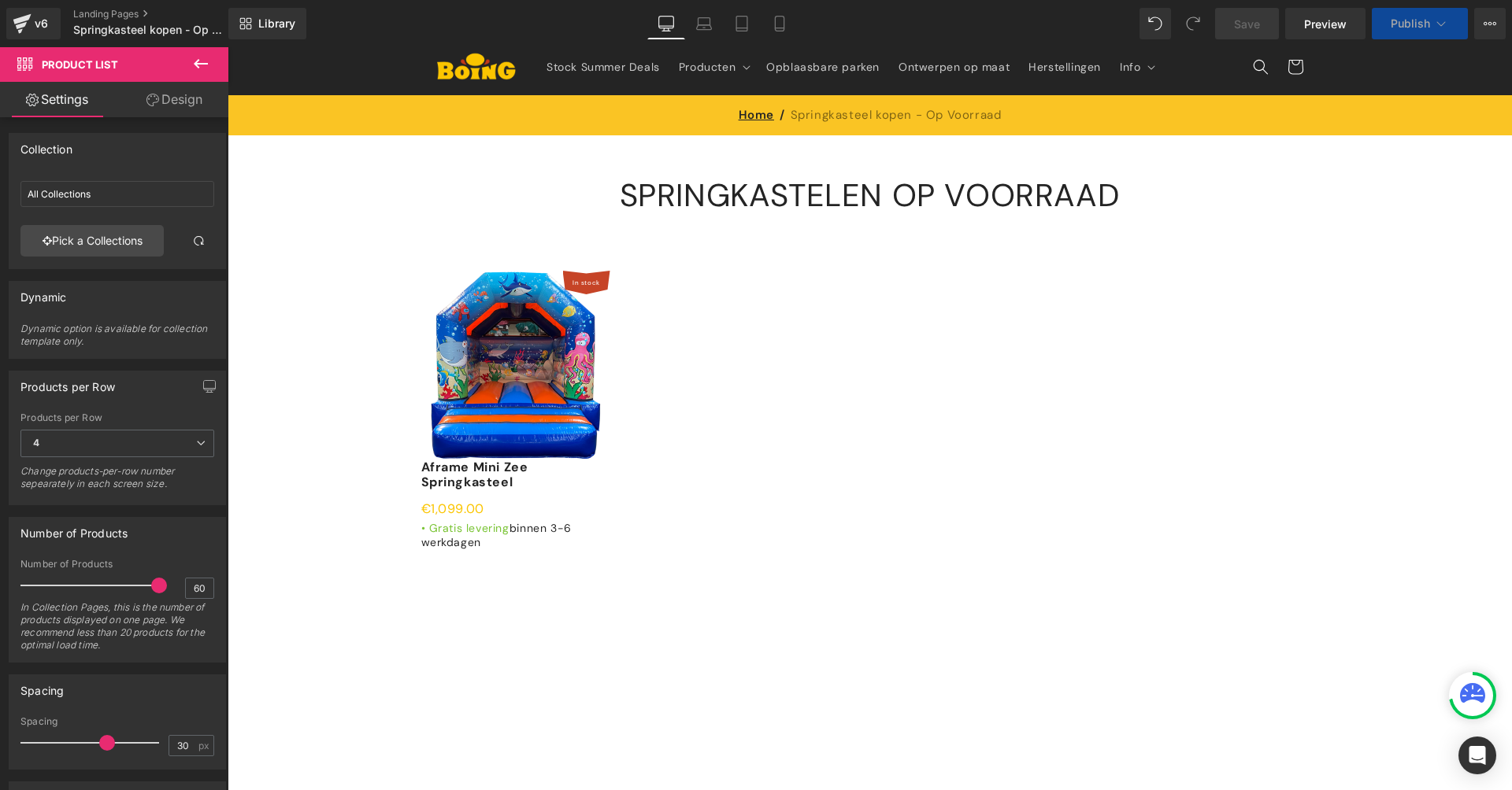
click at [807, 500] on div at bounding box center [870, 410] width 945 height 326
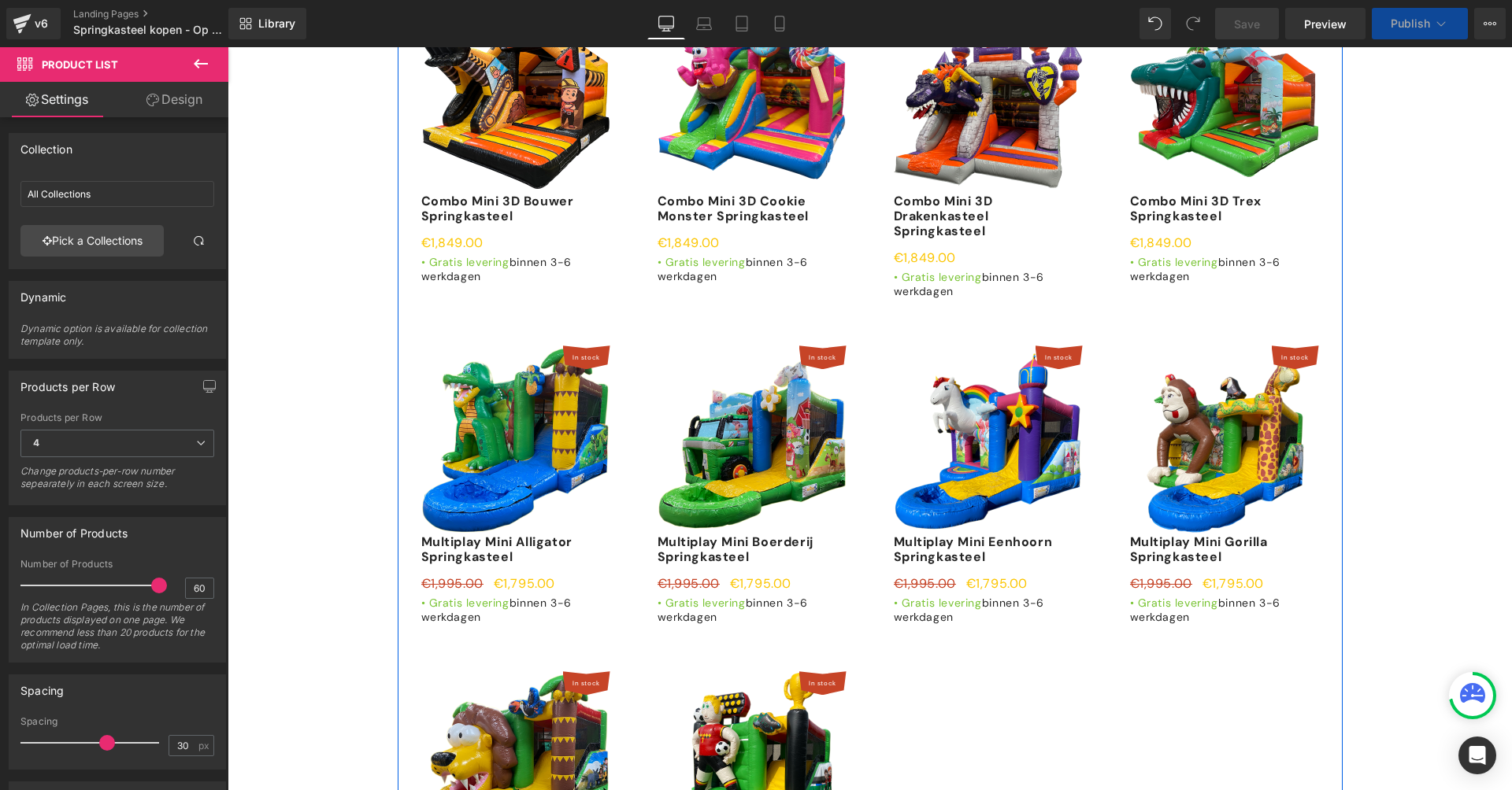
scroll to position [959, 0]
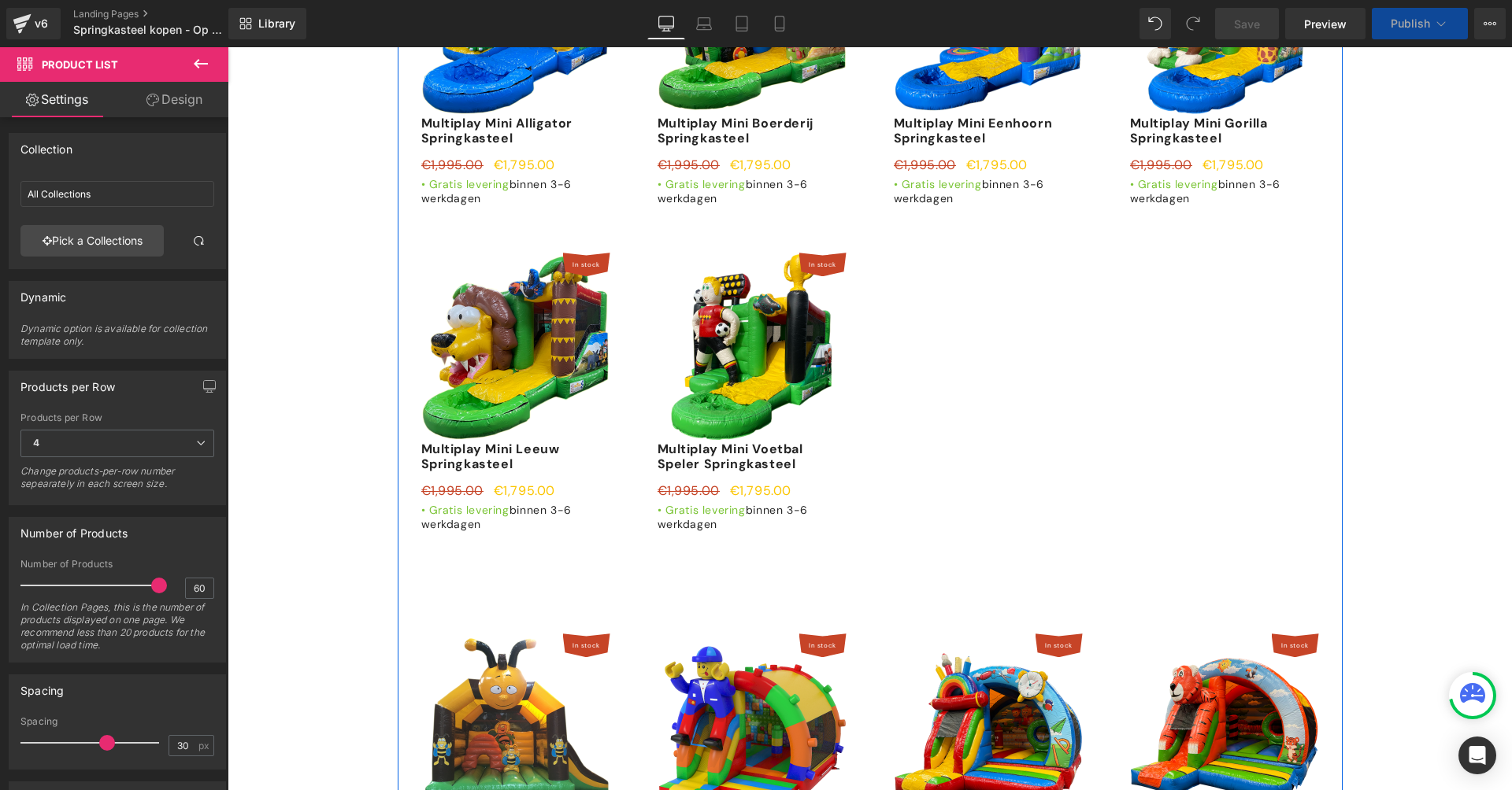
click at [865, 586] on span "Product List" at bounding box center [870, 598] width 75 height 24
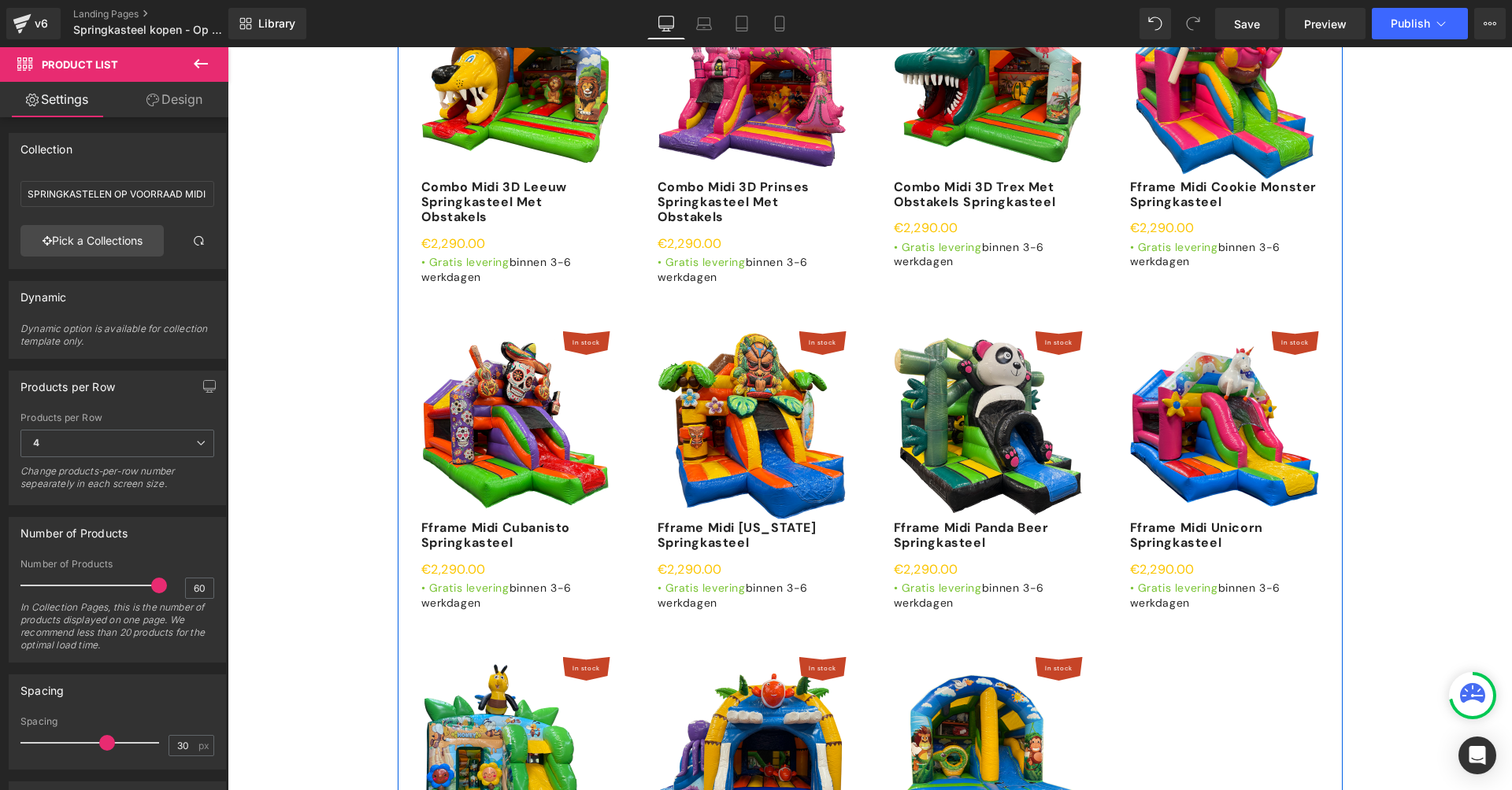
scroll to position [2937, 0]
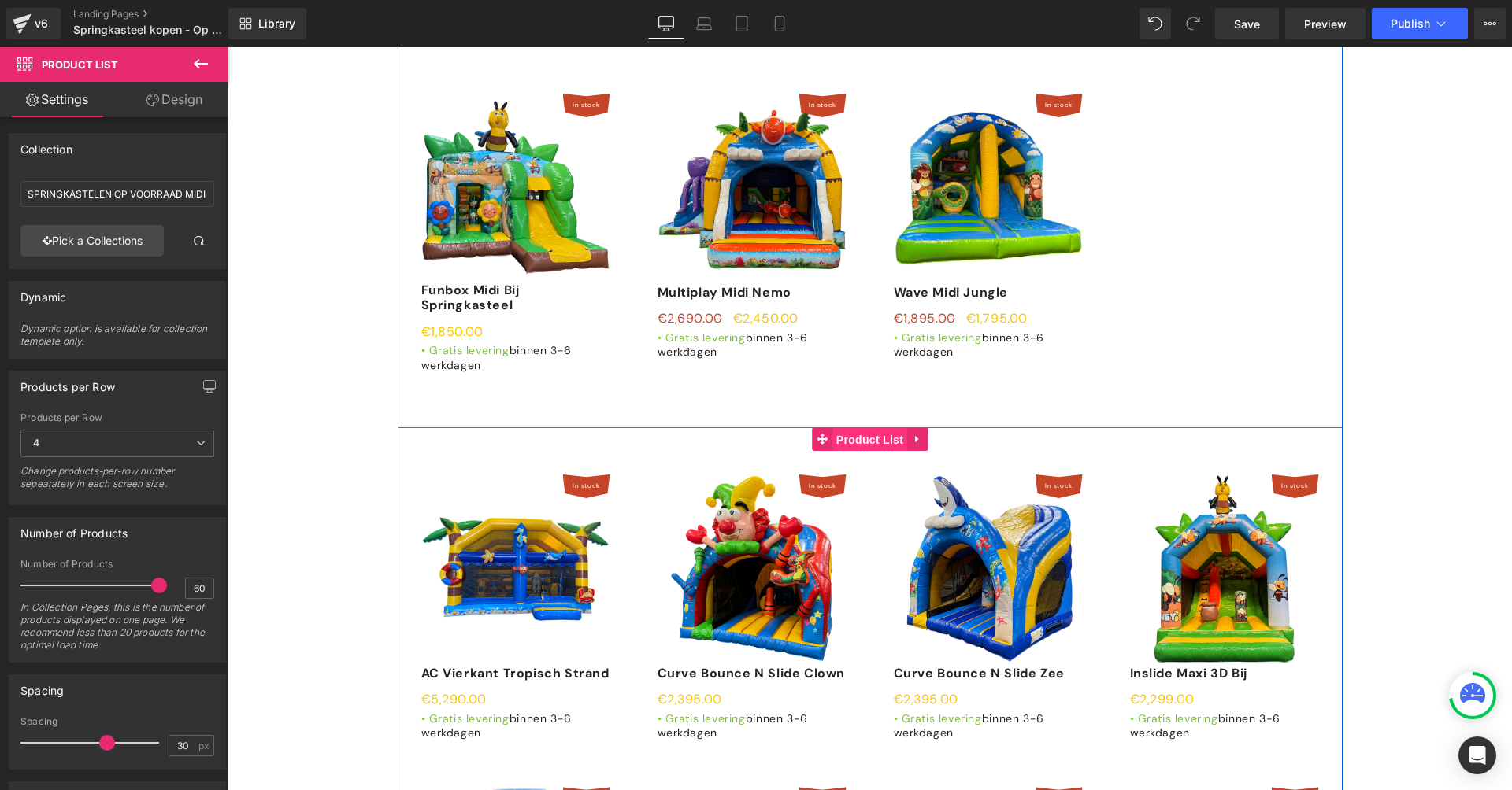
click at [843, 428] on span "Product List" at bounding box center [870, 440] width 75 height 24
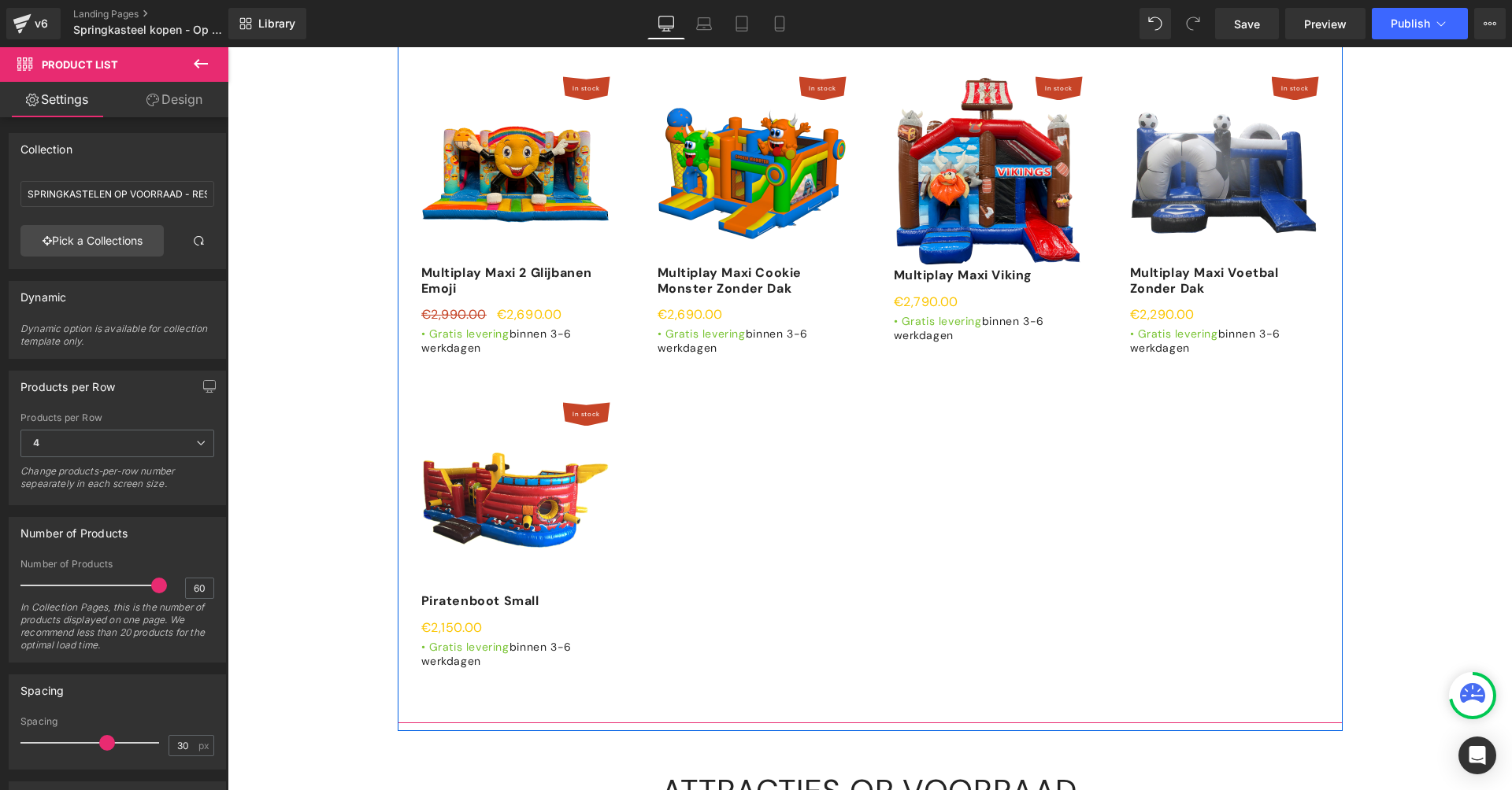
scroll to position [4220, 0]
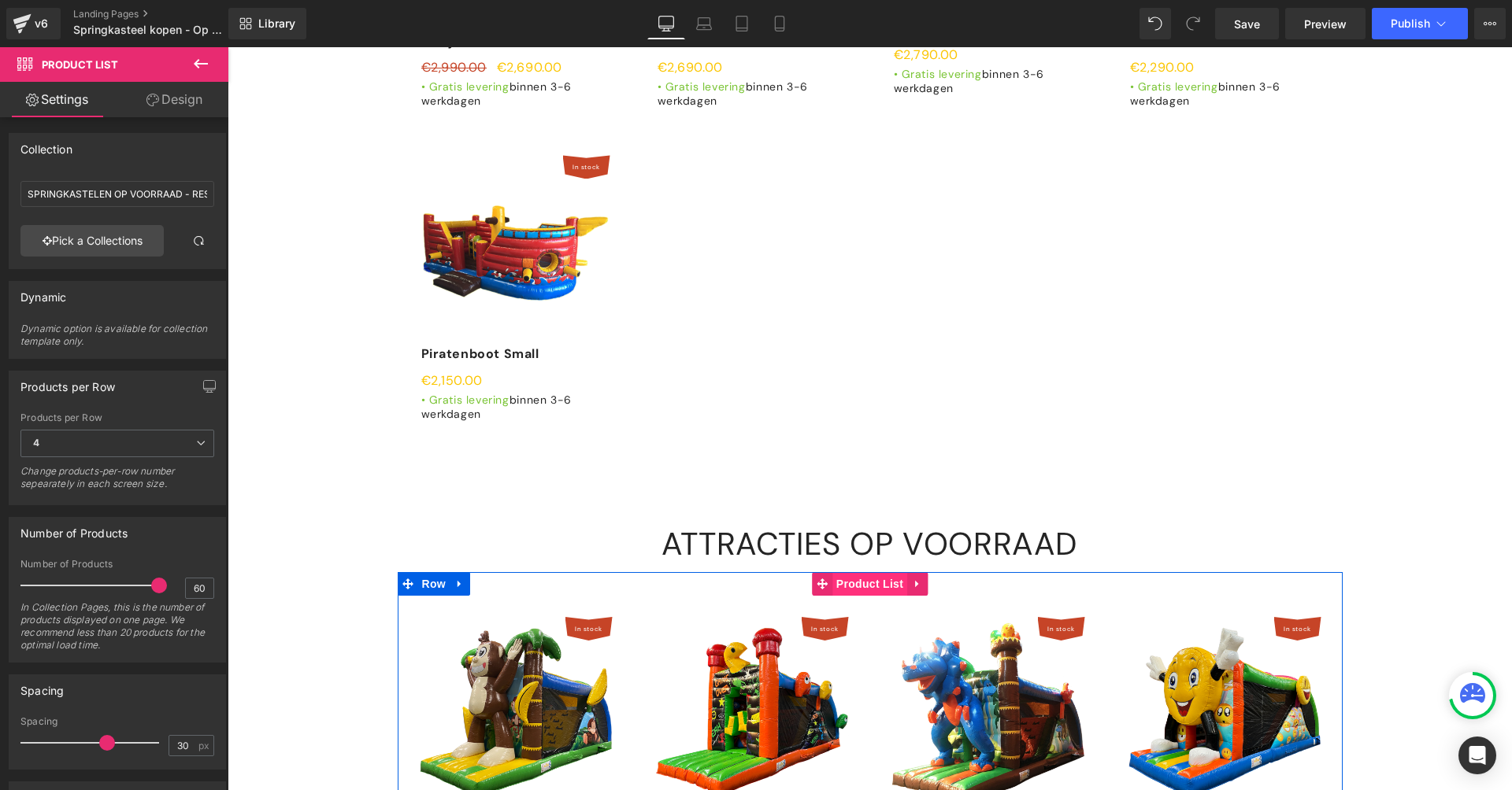
click at [861, 572] on span "Product List" at bounding box center [870, 584] width 75 height 24
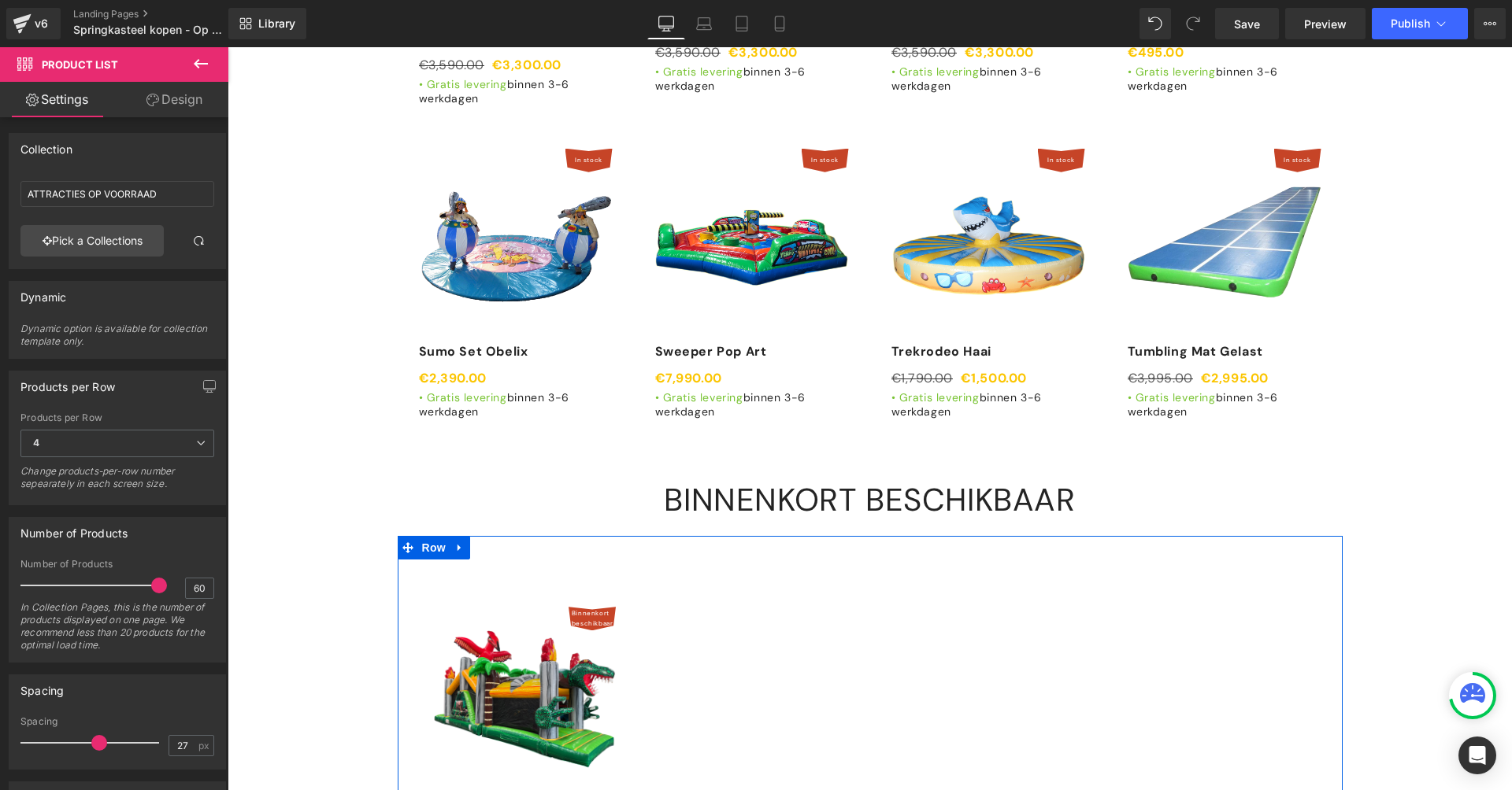
scroll to position [7744, 0]
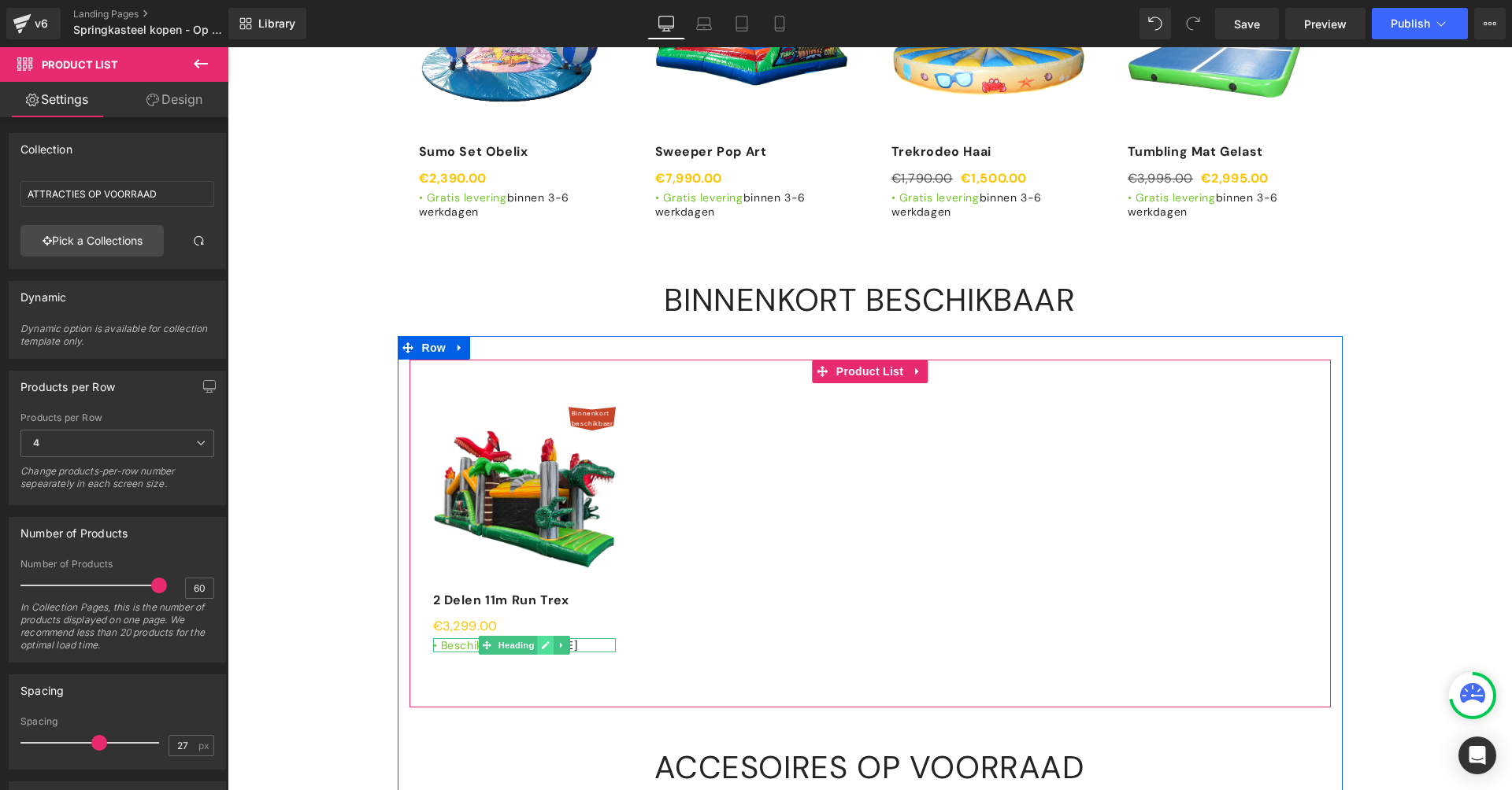
click at [548, 636] on link at bounding box center [545, 645] width 16 height 19
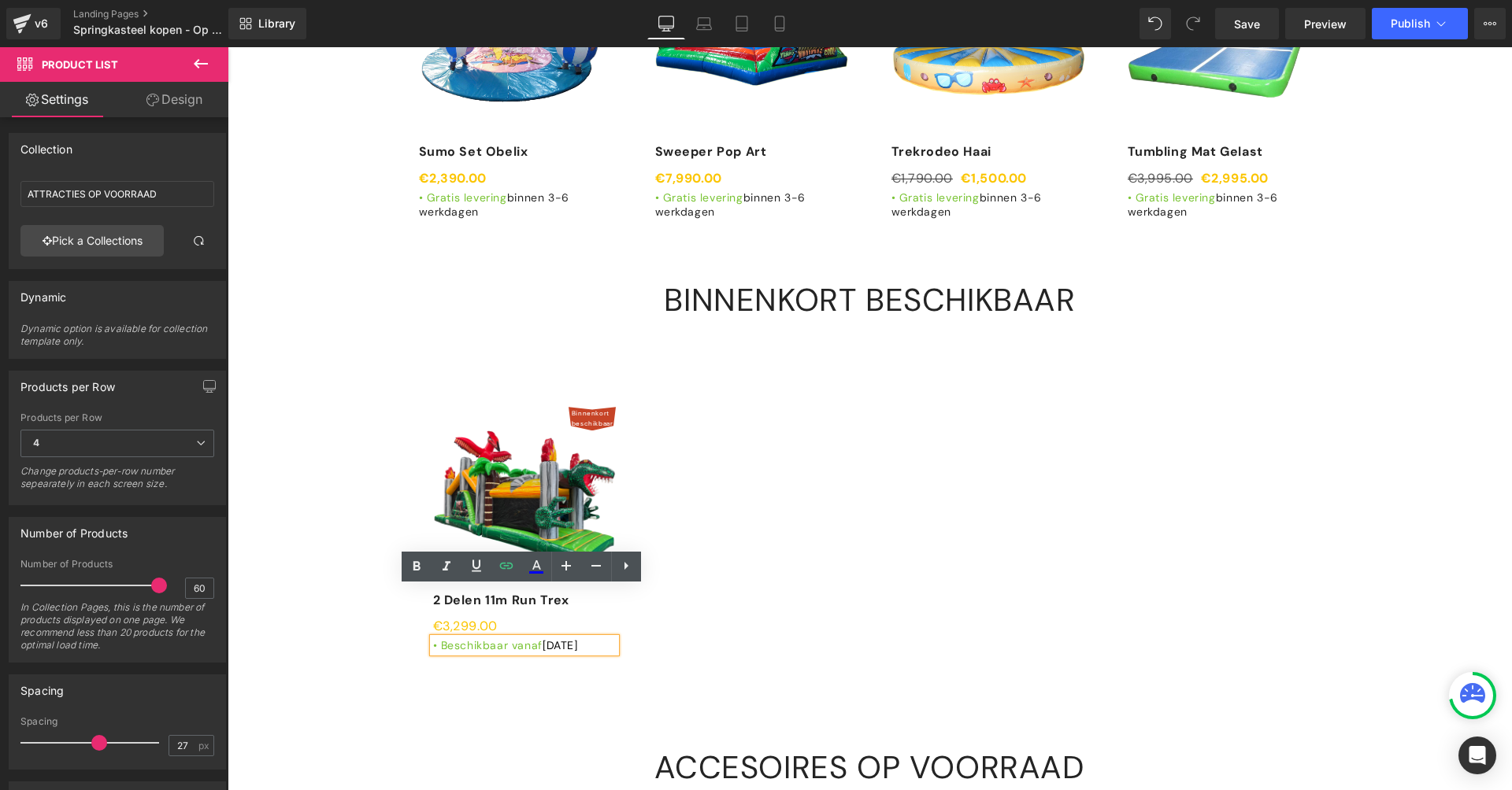
click at [551, 639] on h1 "• Beschikbaar vanaf [DATE]" at bounding box center [525, 645] width 184 height 14
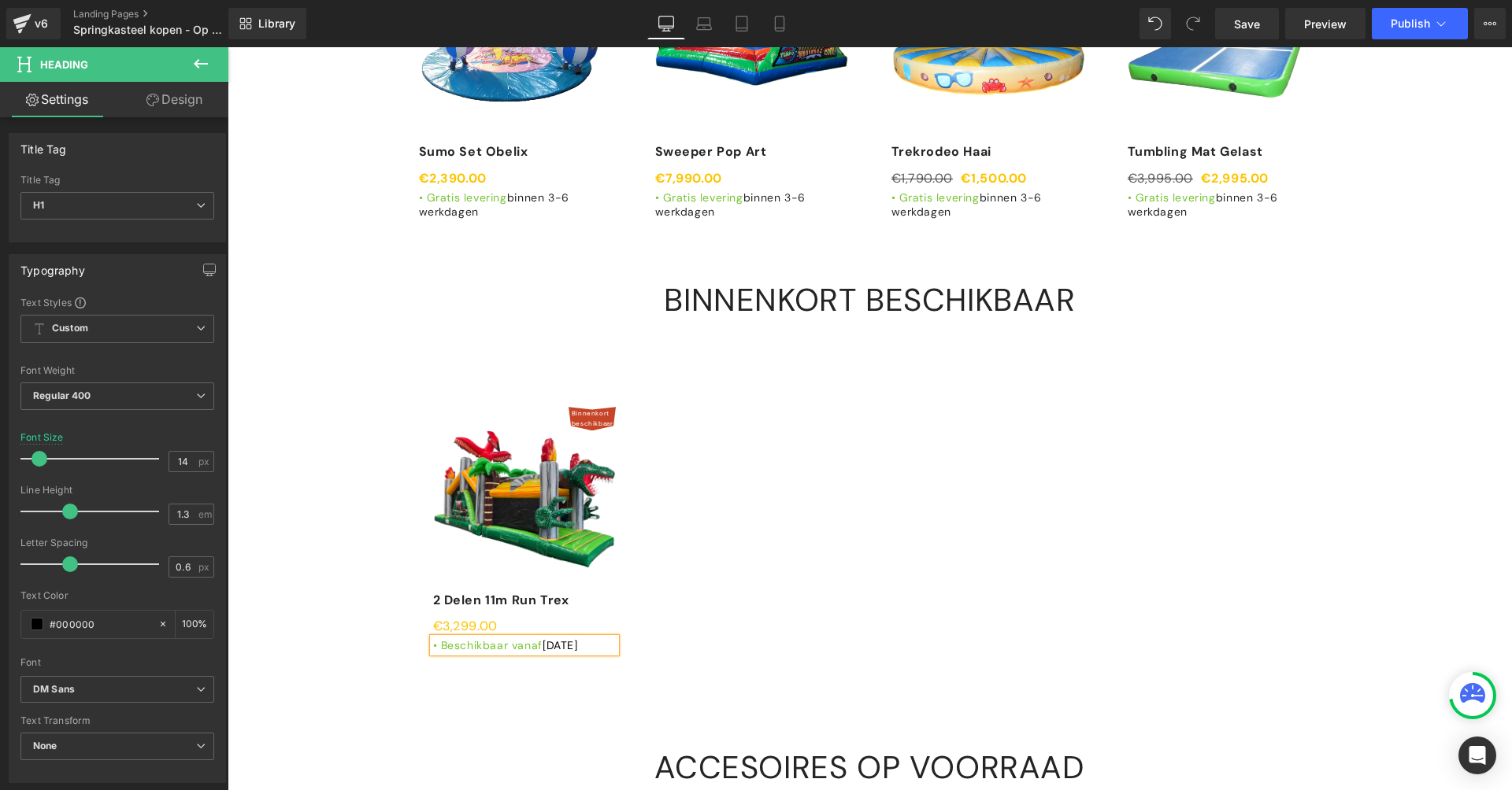
click at [921, 587] on div "Binnenkort beschikbaar (P) Image 2 Delen 11m Run Trex (P) Title €0 €3,299.00 (P…" at bounding box center [870, 521] width 921 height 324
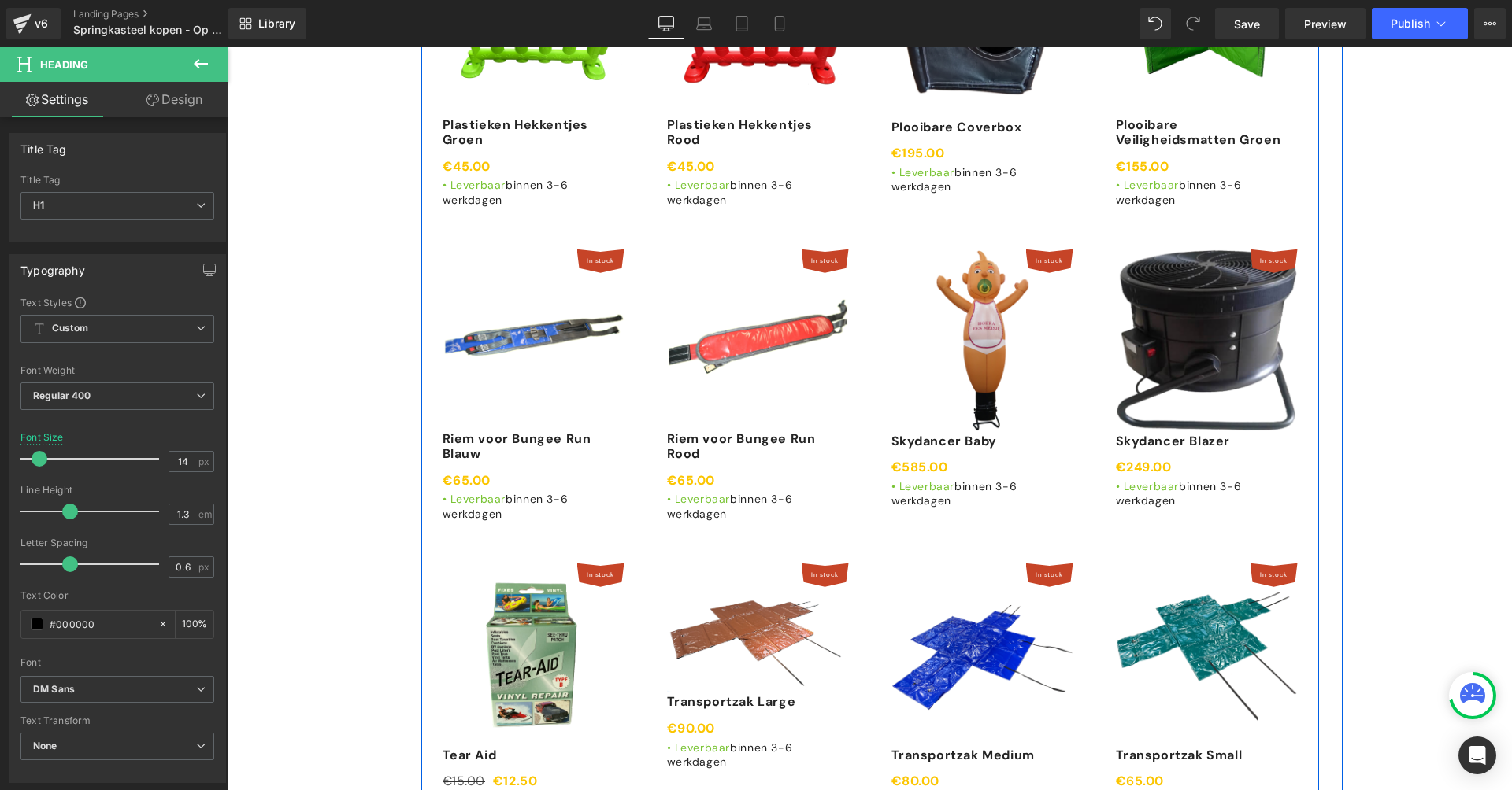
scroll to position [10761, 0]
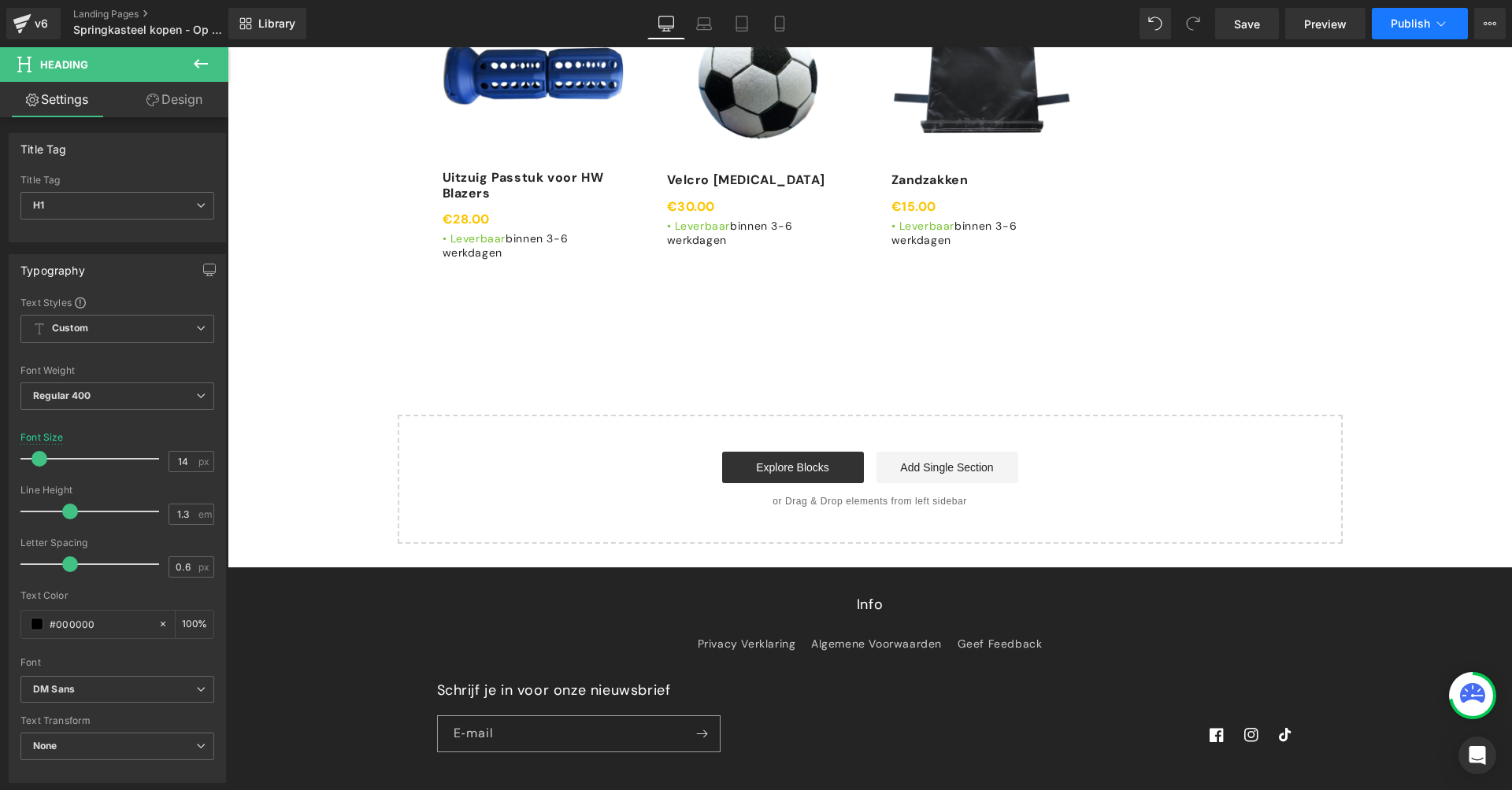
click at [1442, 31] on button "Publish" at bounding box center [1419, 23] width 96 height 31
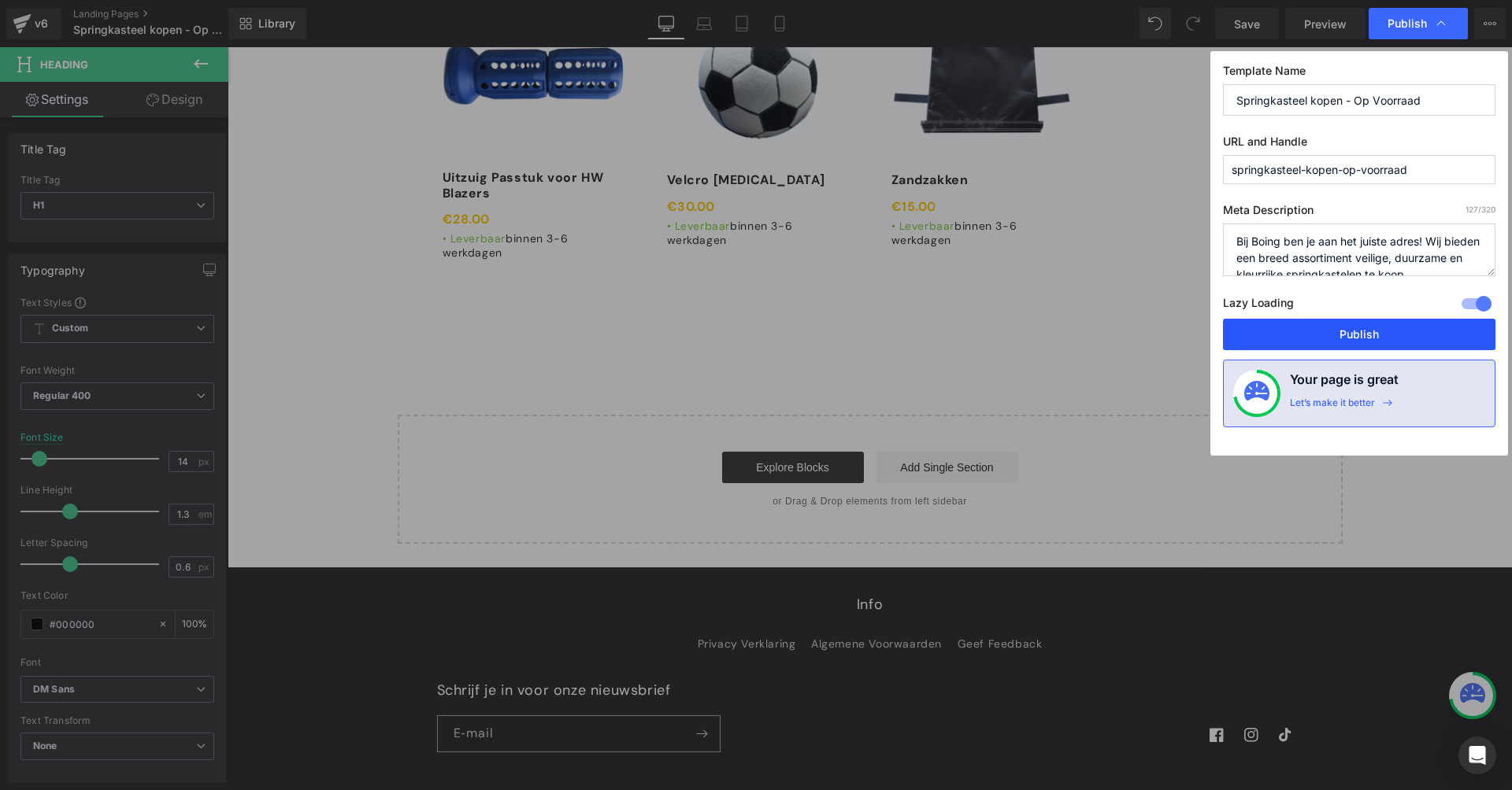
click at [1378, 327] on button "Publish" at bounding box center [1359, 334] width 272 height 31
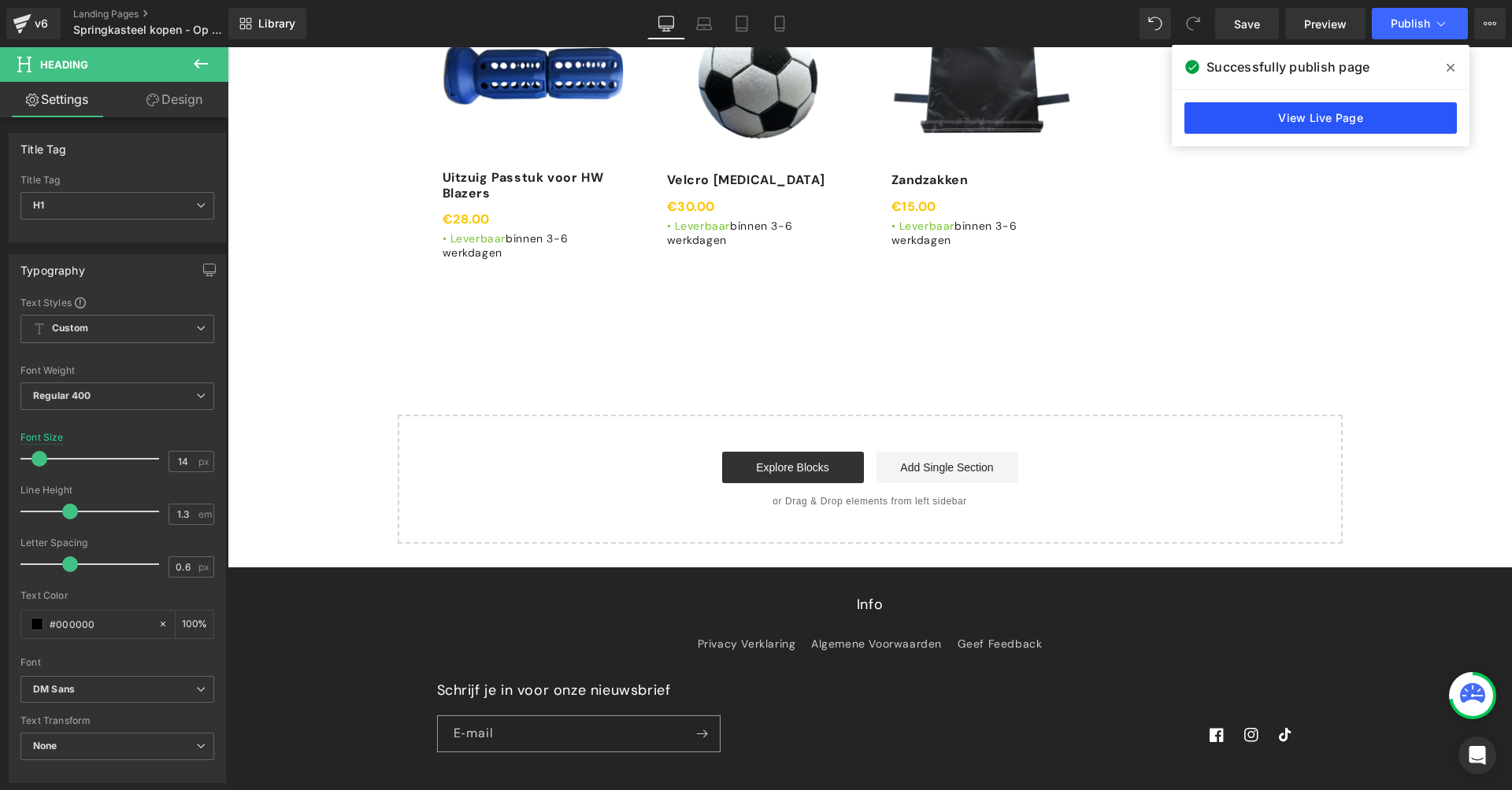
click at [1395, 110] on link "View Live Page" at bounding box center [1321, 117] width 272 height 31
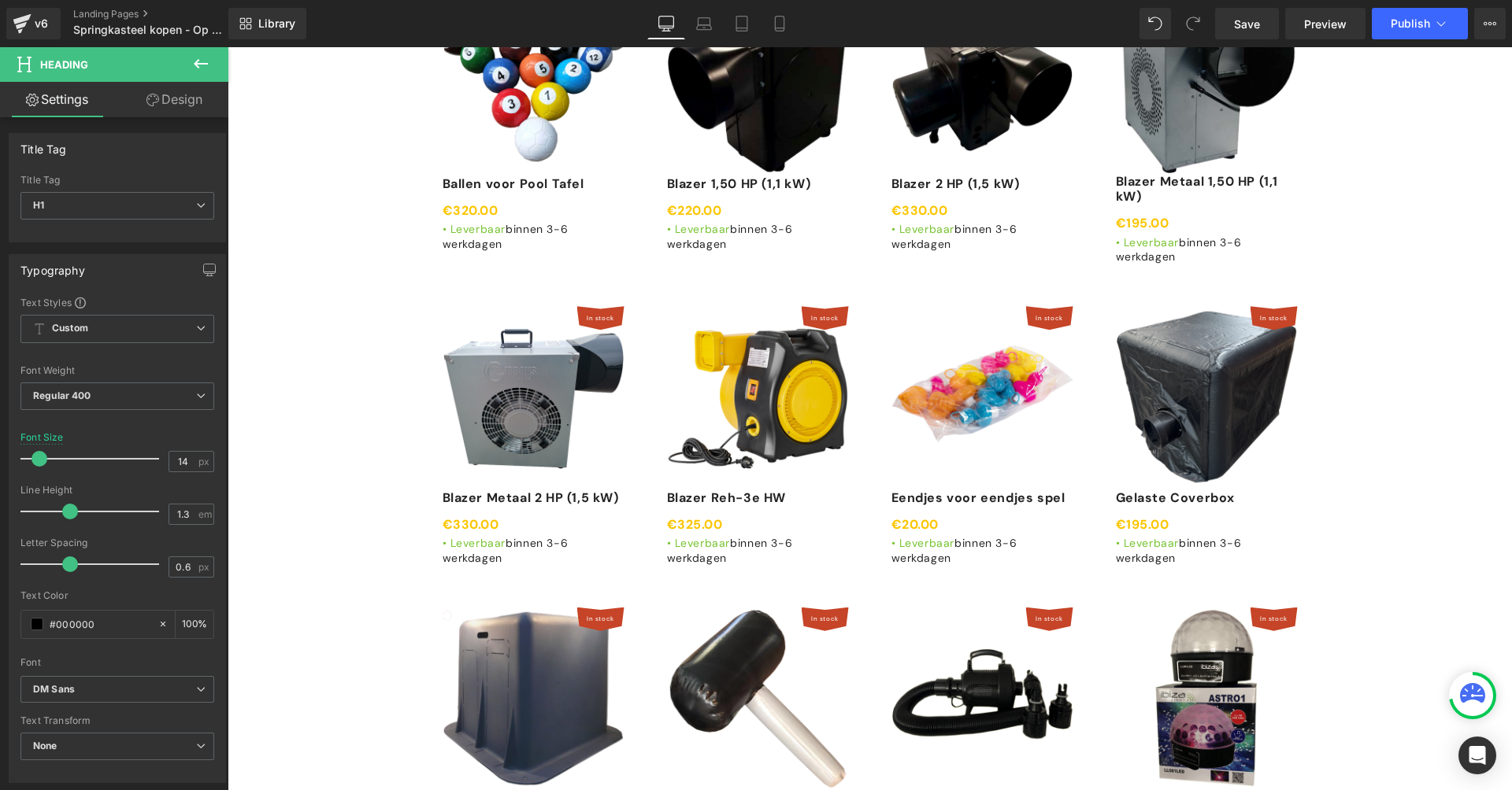
scroll to position [5101, 0]
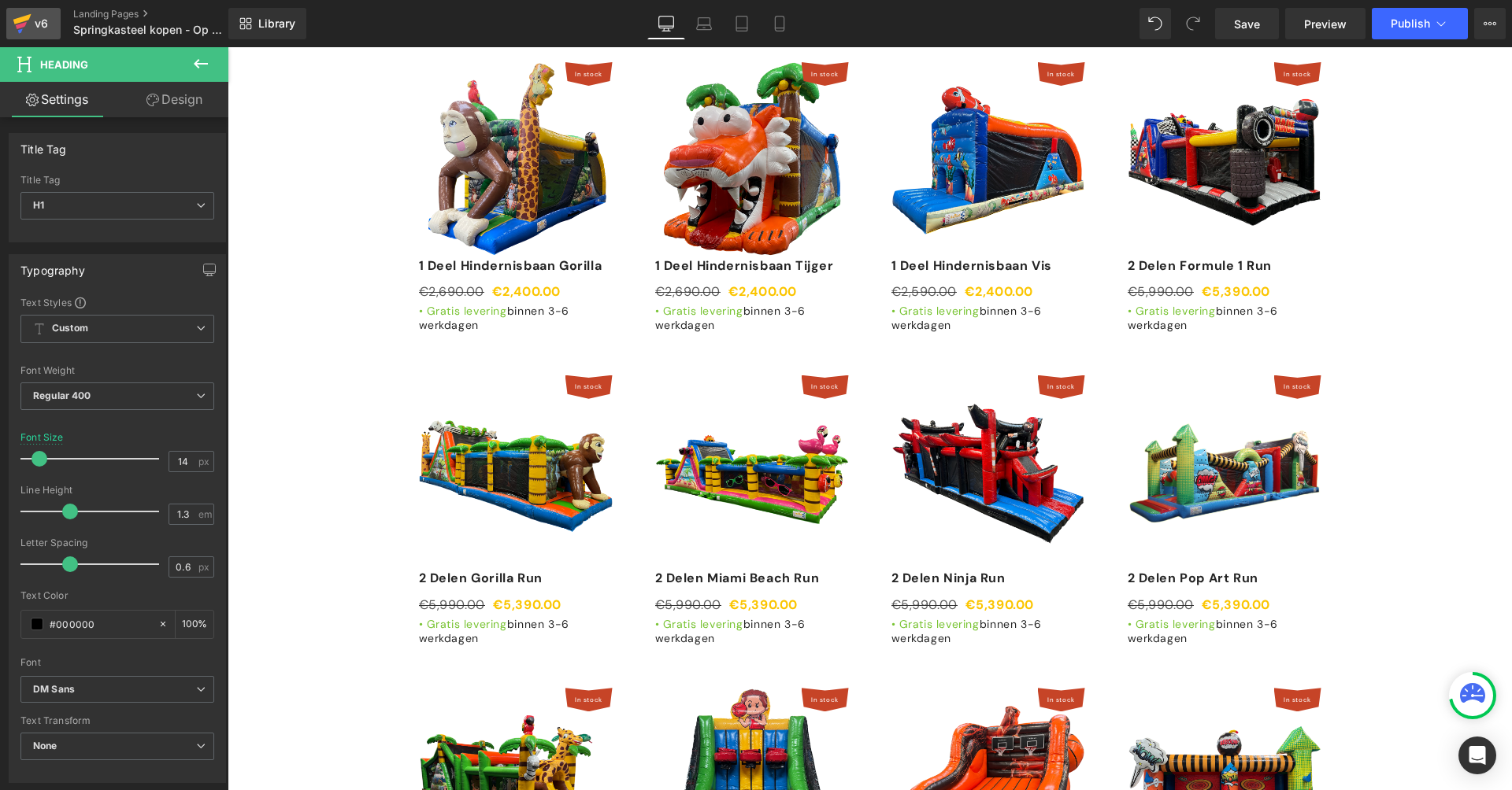
click at [48, 37] on link "v6" at bounding box center [33, 23] width 54 height 31
click at [41, 21] on div "v6" at bounding box center [41, 24] width 20 height 20
